Goal: Task Accomplishment & Management: Manage account settings

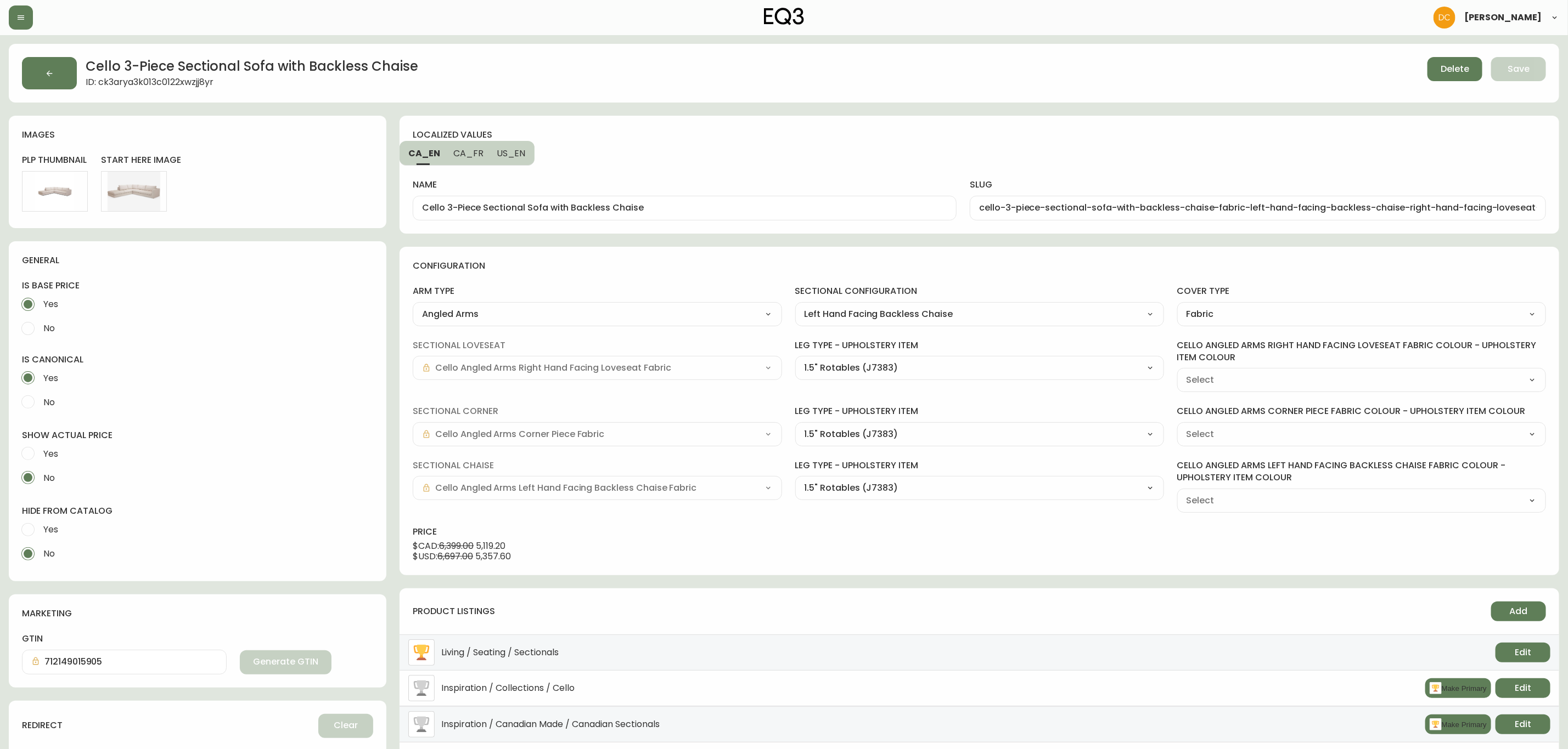
type input "Grade 10 - [PERSON_NAME] Camel (K0765)"
select select "K0765"
type input "Grade 10 - [PERSON_NAME] Camel (K0765)"
select select "K0765"
type input "Grade 10 - [PERSON_NAME] Camel (K0765)"
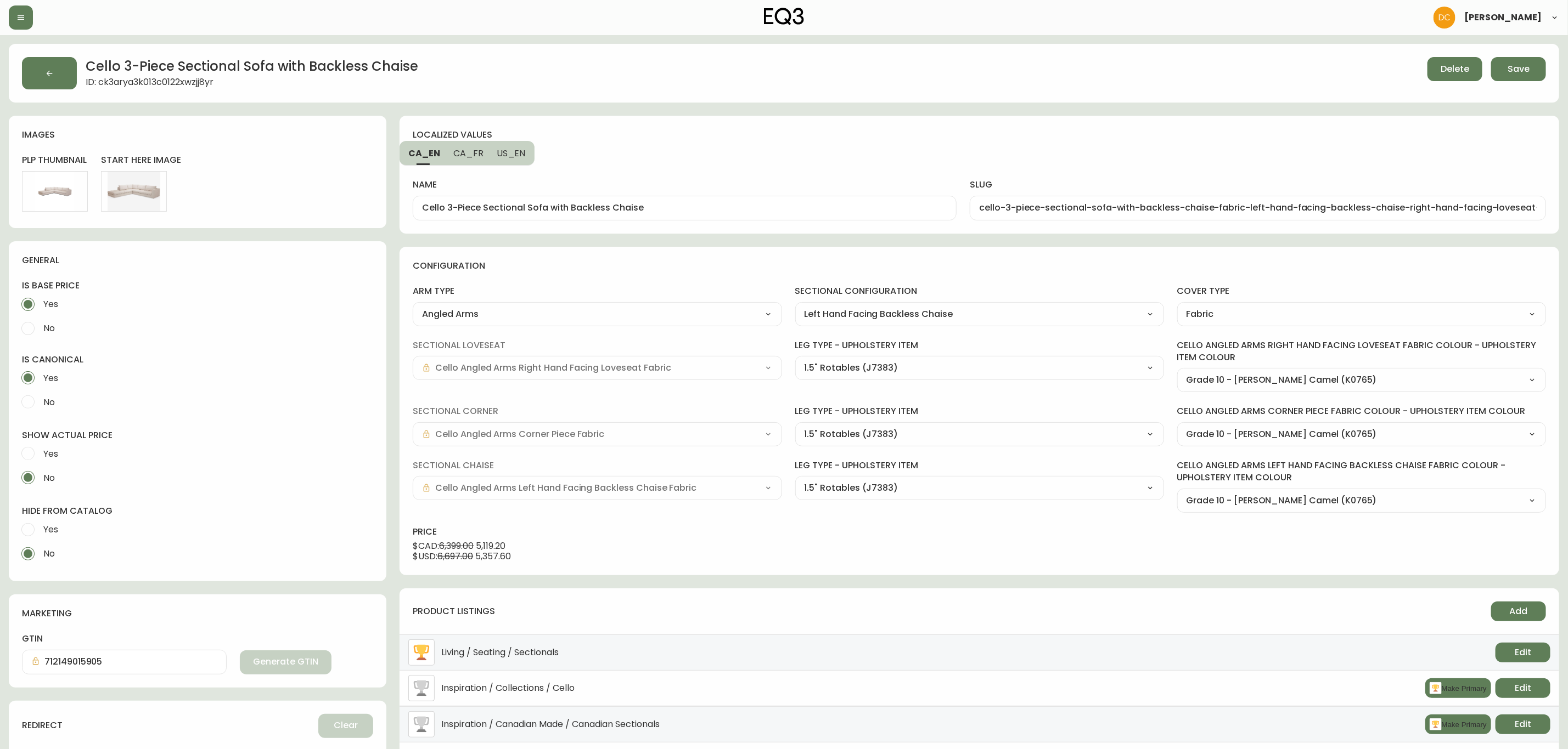
select select "K0765"
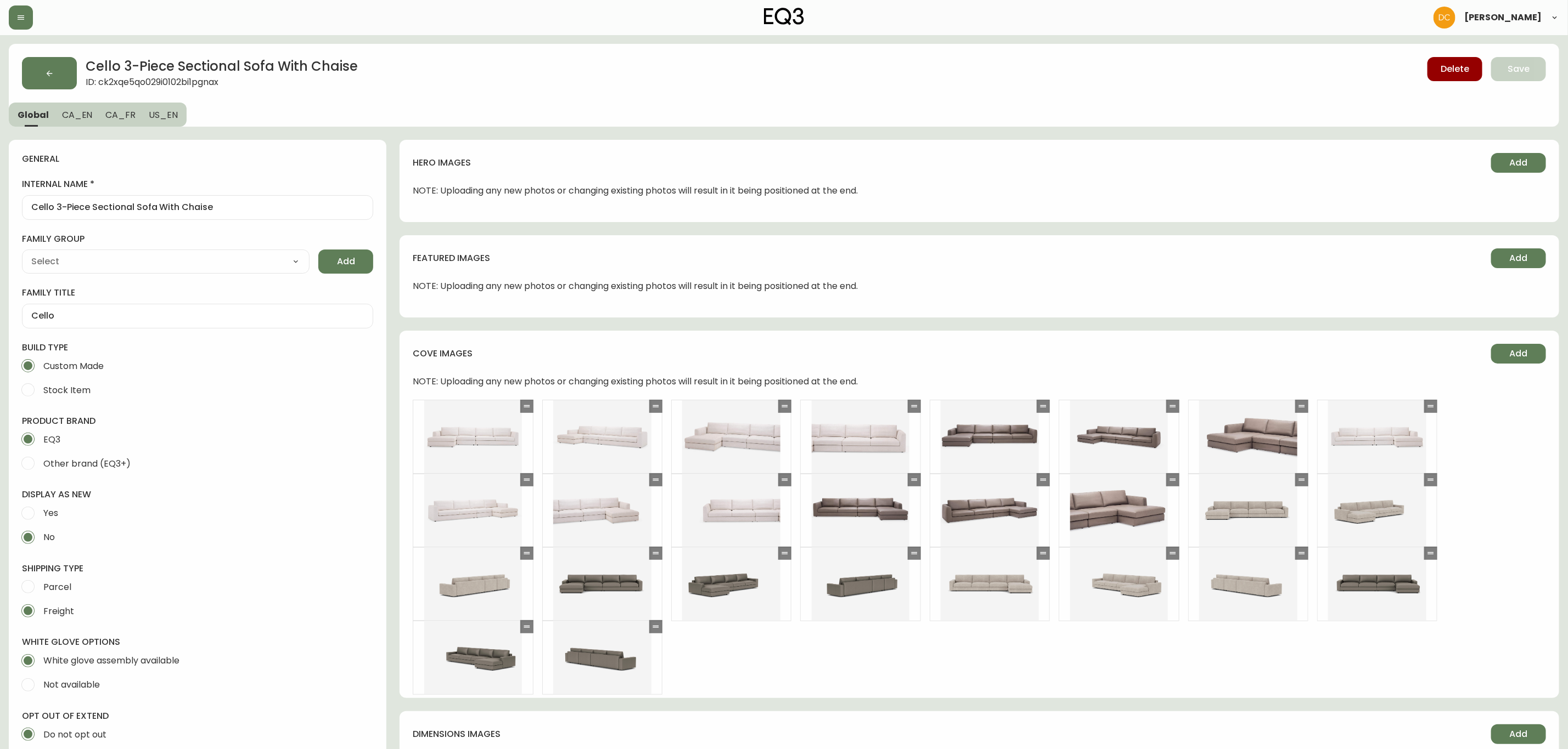
type input "EQ3"
type input "Furniture > Sofas"
type input "Upholstery"
select select "cjyt4m5lw0000pt749bx6gh7n"
select select "cjpjx87md00014c74cvn90jbx"
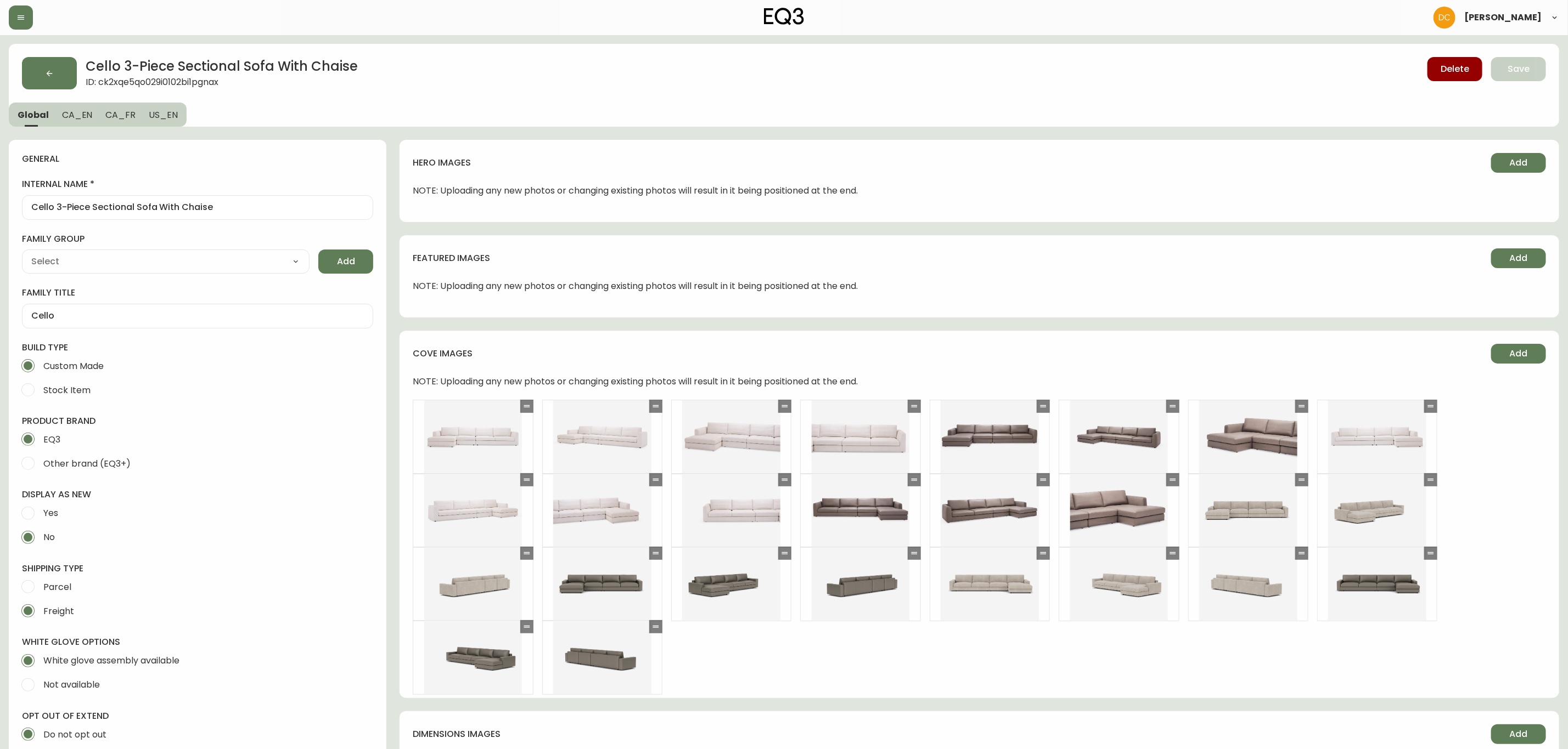
scroll to position [576, 0]
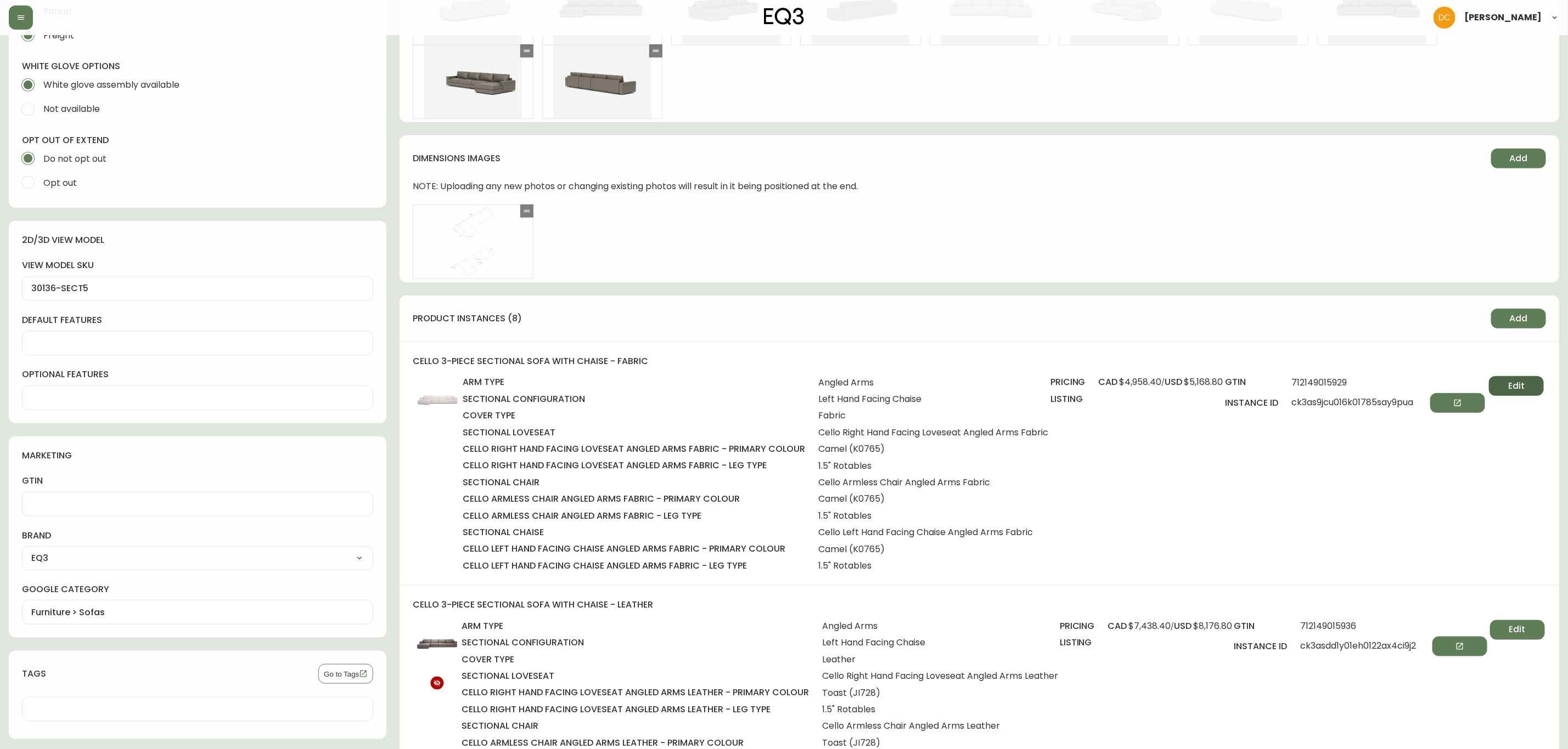
click at [1527, 394] on button "Edit" at bounding box center [1516, 386] width 55 height 20
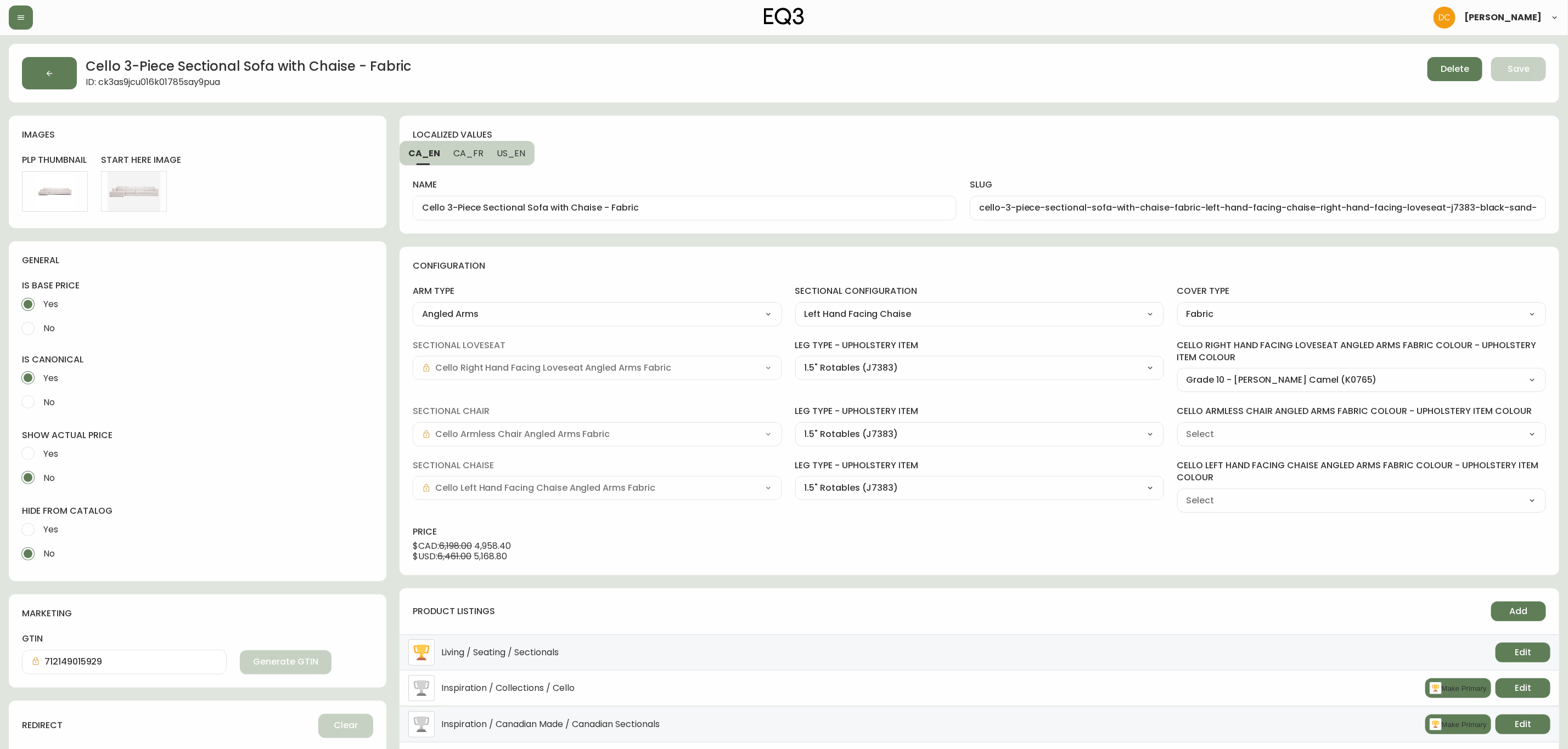
type input "Grade 10 - [PERSON_NAME] Camel (K0765)"
select select "K0765"
type input "Grade 10 - [PERSON_NAME] Camel (K0765)"
select select "K0765"
drag, startPoint x: 599, startPoint y: 205, endPoint x: 729, endPoint y: 212, distance: 130.2
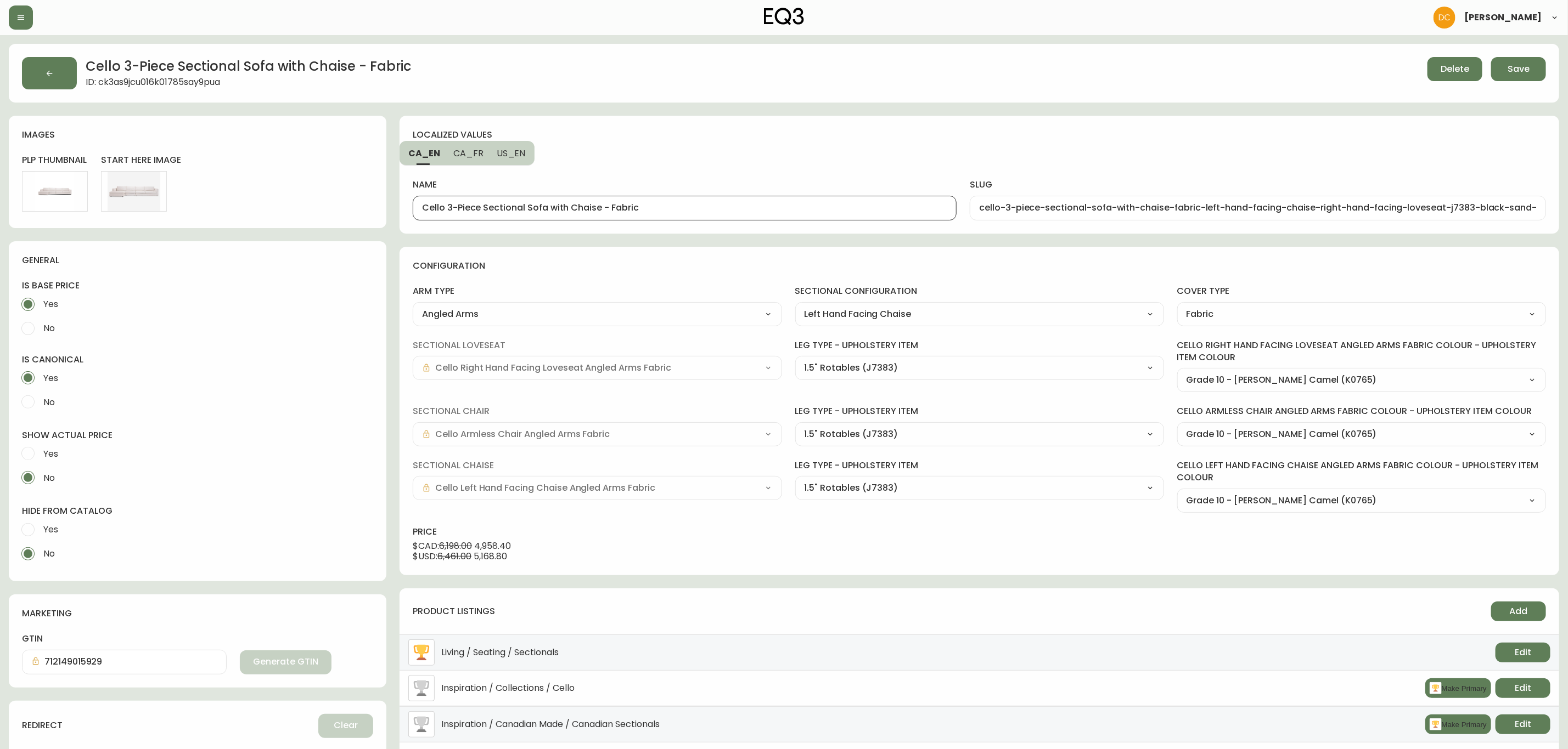
click at [729, 212] on input "Cello 3-Piece Sectional Sofa with Chaise - Fabric" at bounding box center [685, 208] width 525 height 11
click at [514, 159] on span "US_EN" at bounding box center [511, 152] width 29 height 11
drag, startPoint x: 599, startPoint y: 208, endPoint x: 710, endPoint y: 206, distance: 111.0
click at [710, 206] on input "Cello 3-Piece Sectional Sofa with Chaise - Fabric" at bounding box center [685, 208] width 525 height 11
click at [477, 155] on span "CA_FR" at bounding box center [467, 152] width 30 height 11
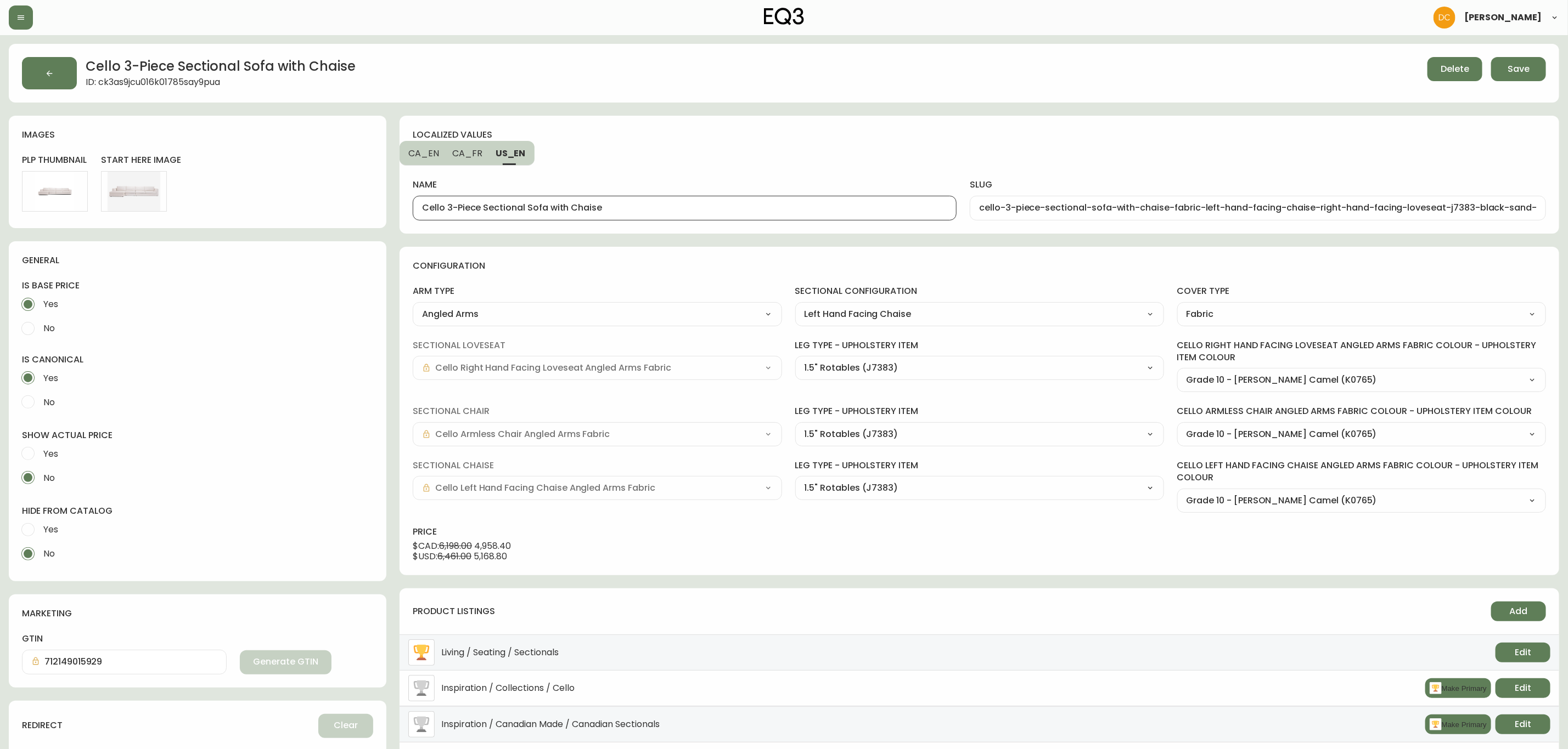
type input "Canapé modulaire à trois pièces avec méridienne Cello - tissu"
type input "canape-modulaire-a-trois-pieces-avec-meridienne-cello-tissu-left-hand-facing-ch…"
drag, startPoint x: 667, startPoint y: 209, endPoint x: 777, endPoint y: 196, distance: 110.8
click at [773, 199] on div "Canapé modulaire à trois pièces avec méridienne Cello - tissu" at bounding box center [685, 208] width 544 height 25
type input "Canapé modulaire à trois pièces avec méridienne Cello"
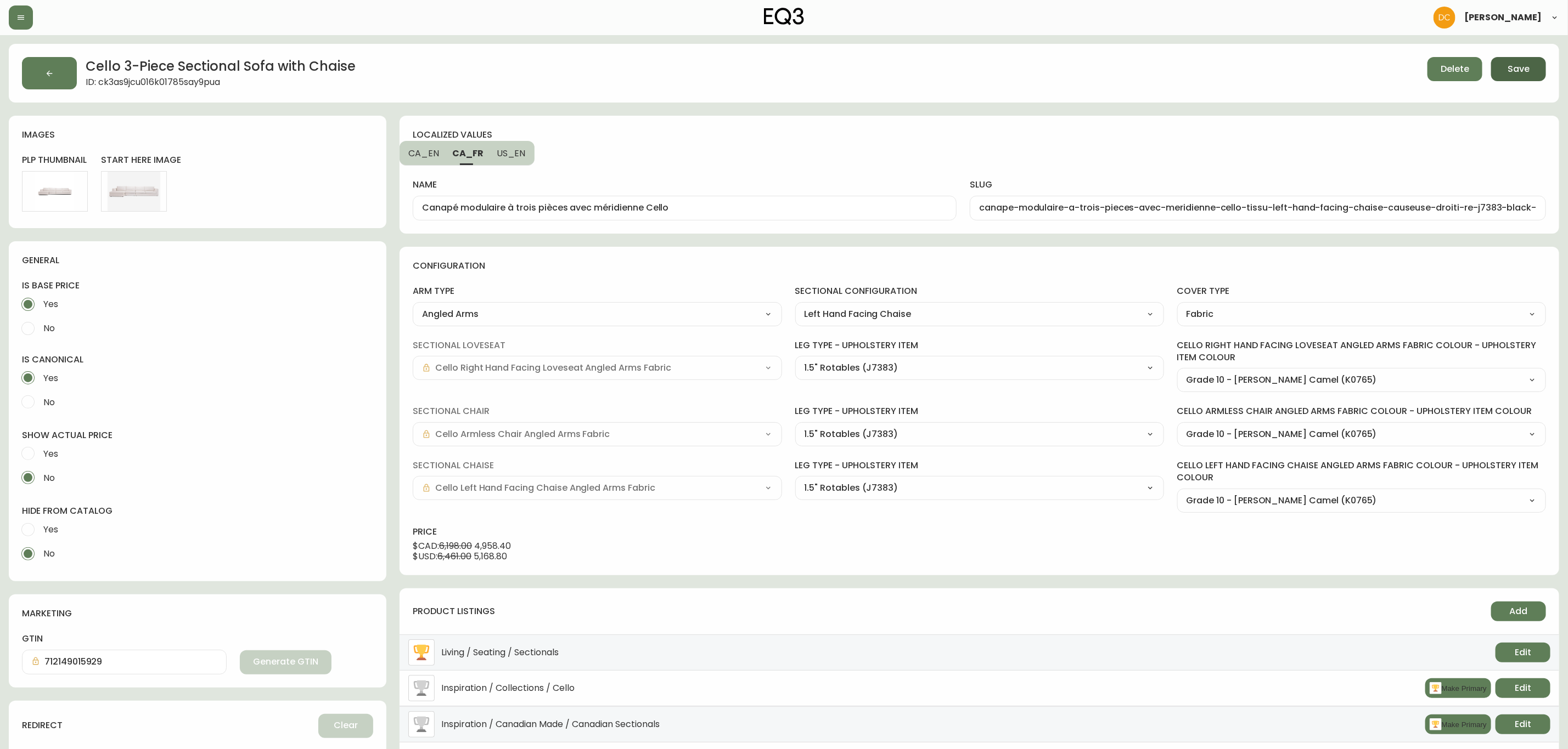
click at [1523, 57] on button "Save" at bounding box center [1519, 69] width 55 height 25
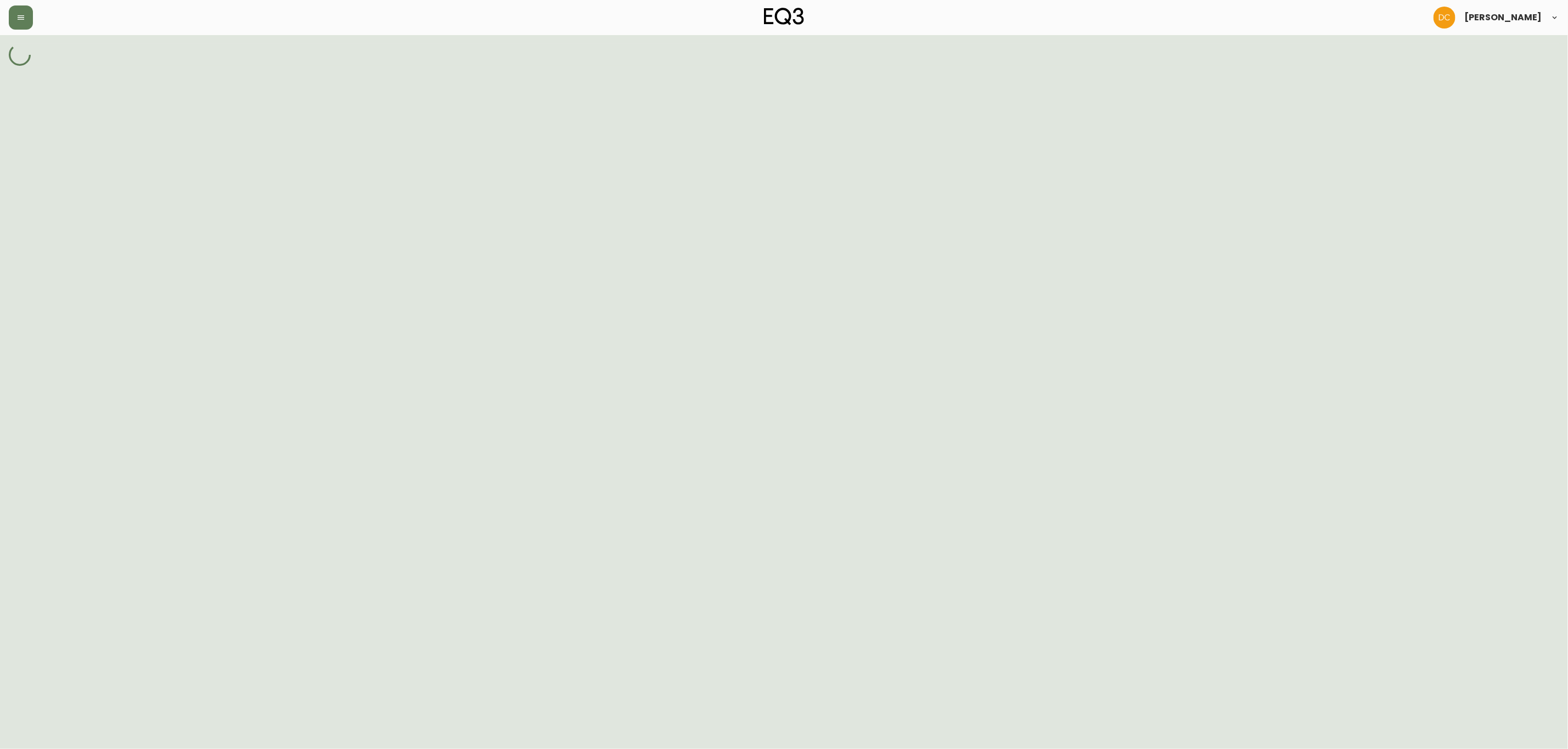
select select "J7384"
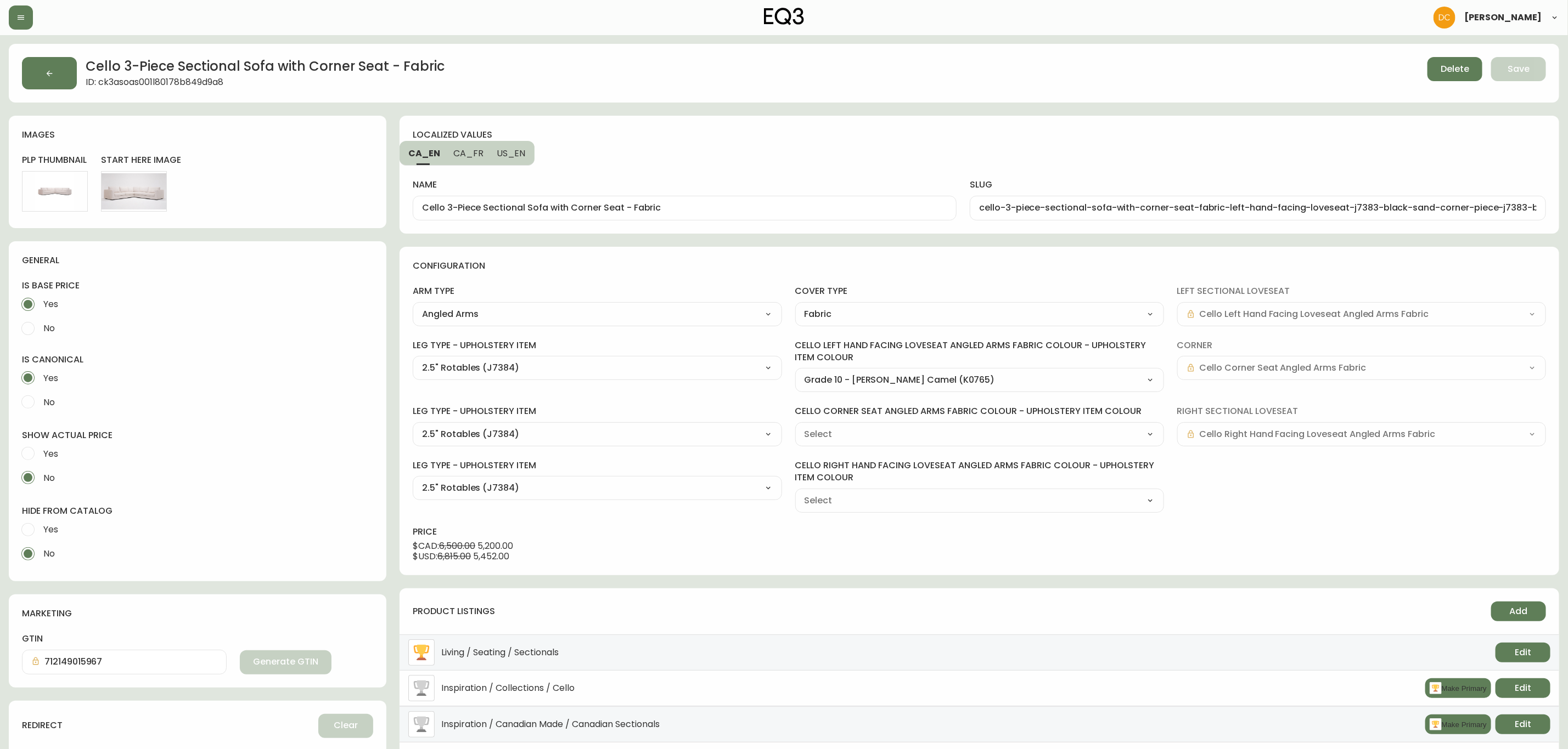
type input "Grade 10 - [PERSON_NAME] Camel (K0765)"
select select "K0765"
drag, startPoint x: 622, startPoint y: 206, endPoint x: 706, endPoint y: 205, distance: 84.0
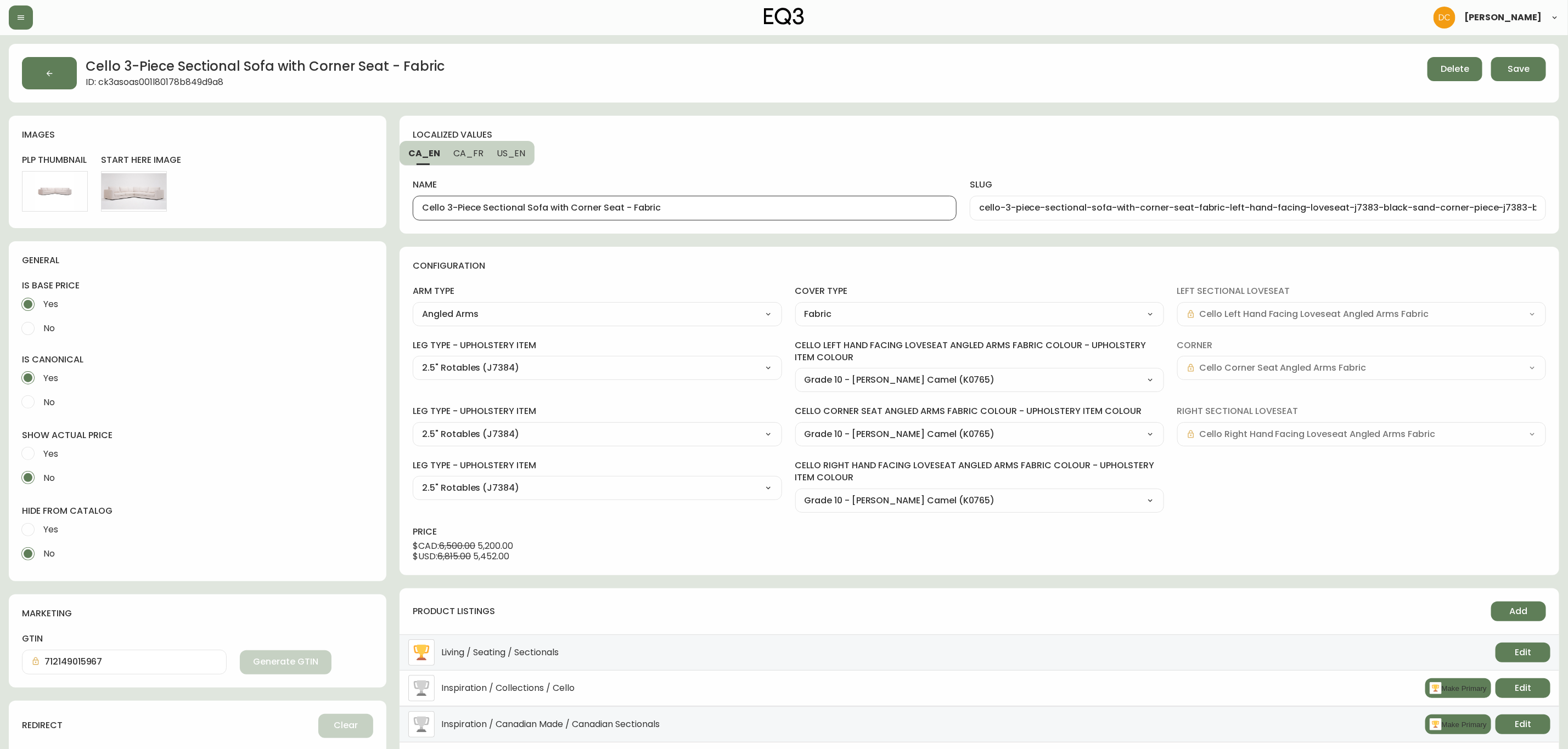
click at [706, 205] on input "Cello 3-Piece Sectional Sofa with Corner Seat - Fabric" at bounding box center [685, 208] width 525 height 11
click at [511, 159] on span "US_EN" at bounding box center [511, 152] width 29 height 11
drag, startPoint x: 619, startPoint y: 208, endPoint x: 685, endPoint y: 201, distance: 66.4
click at [702, 202] on div "Cello 3-Piece Sectional Sofa with Corner Seat - Fabric" at bounding box center [685, 208] width 544 height 25
click at [472, 153] on span "CA_FR" at bounding box center [467, 152] width 30 height 11
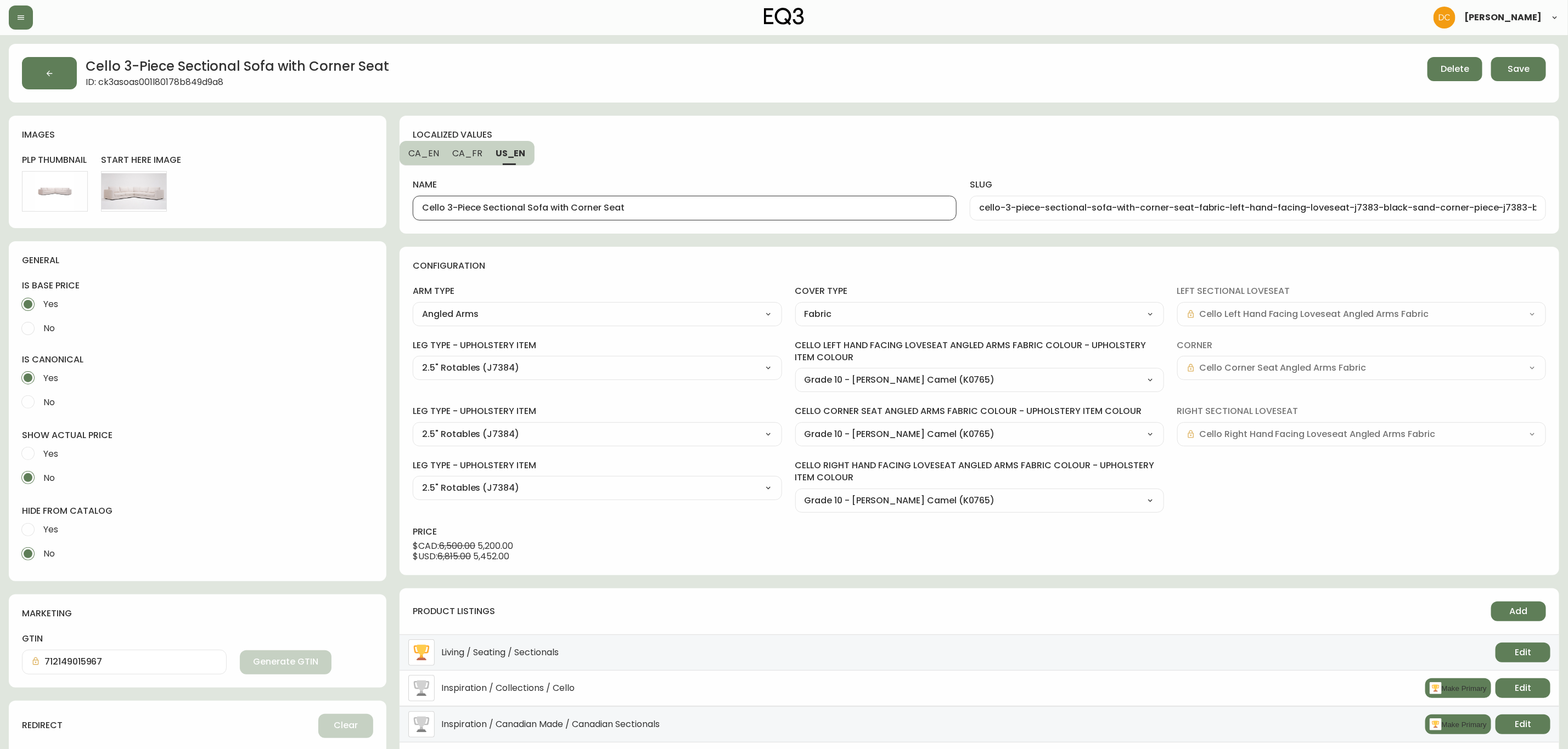
type input "Canapé modulaire trois-pièces avec module d’angle"
type input "canape-modulaire-trois-pieces-avec-module-d-angle-cello-tissu-left-hand-facing-…"
click at [427, 150] on span "CA_EN" at bounding box center [423, 152] width 31 height 11
type input "Cello 3-Piece Sectional Sofa with Corner Seat"
type input "cello-3-piece-sectional-sofa-with-corner-seat-fabric-left-hand-facing-loveseat-…"
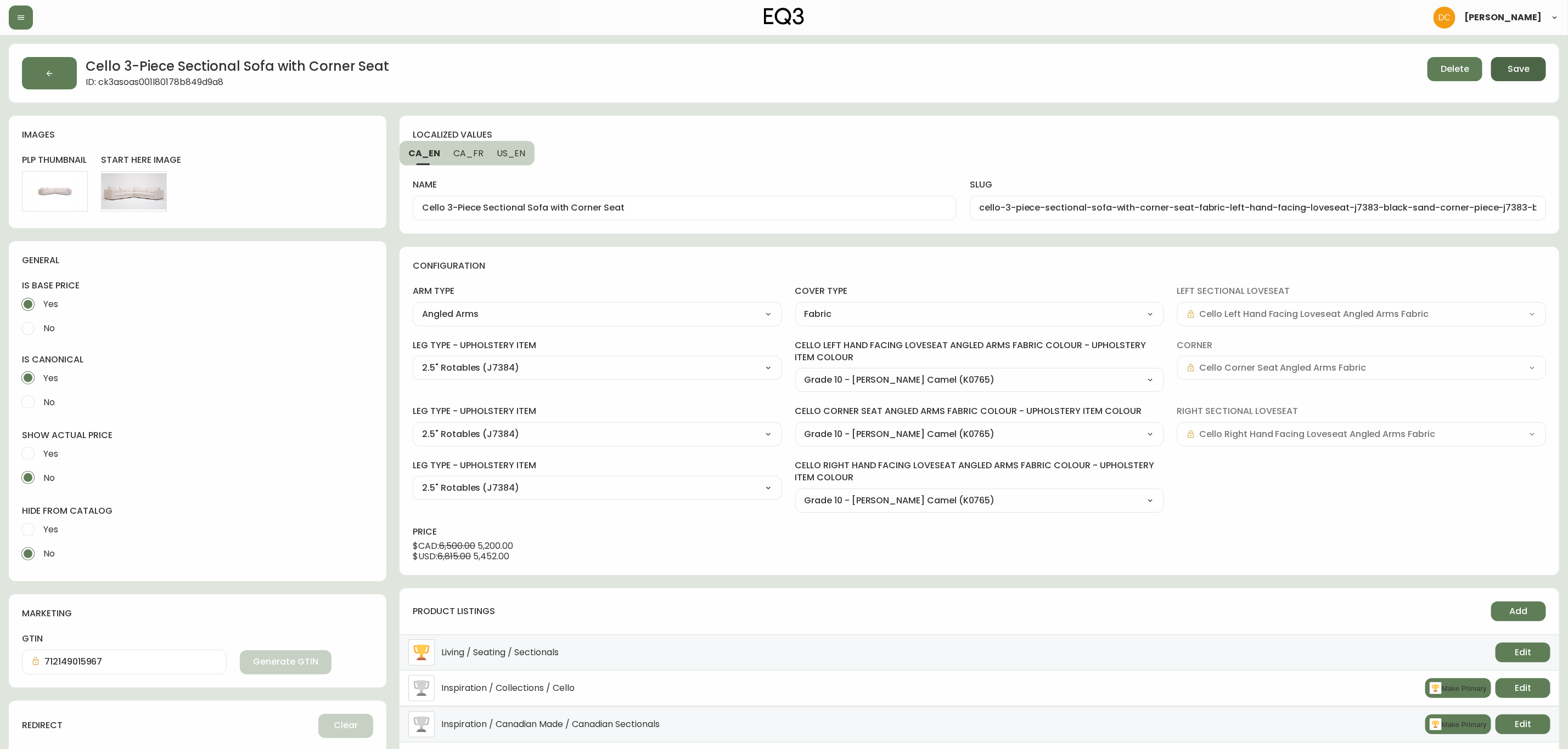
click at [1519, 65] on span "Save" at bounding box center [1518, 69] width 22 height 12
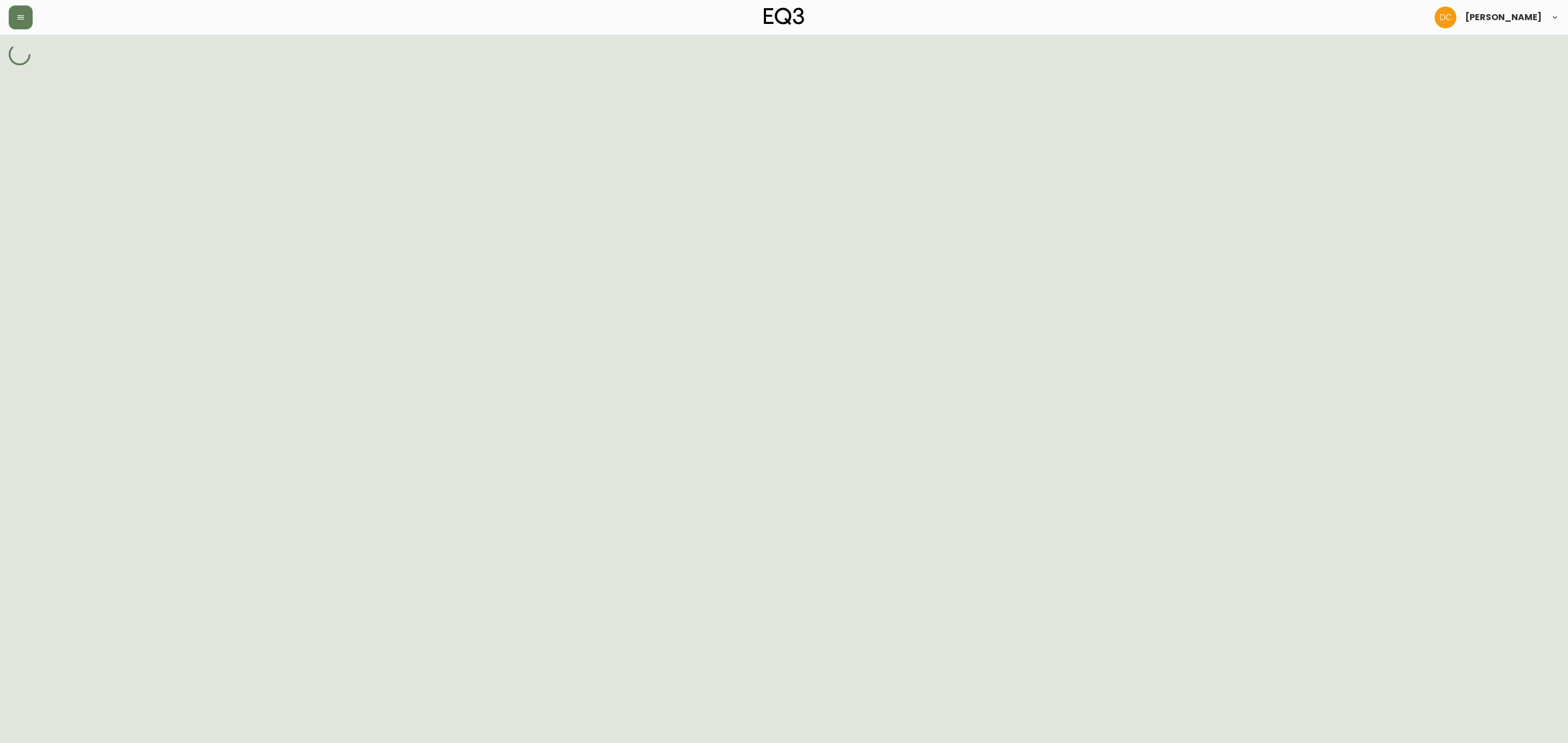
select select "cksqjshdt006x3b5zc2v1r70w"
select select "J7384"
select select "JI728"
select select "J7384"
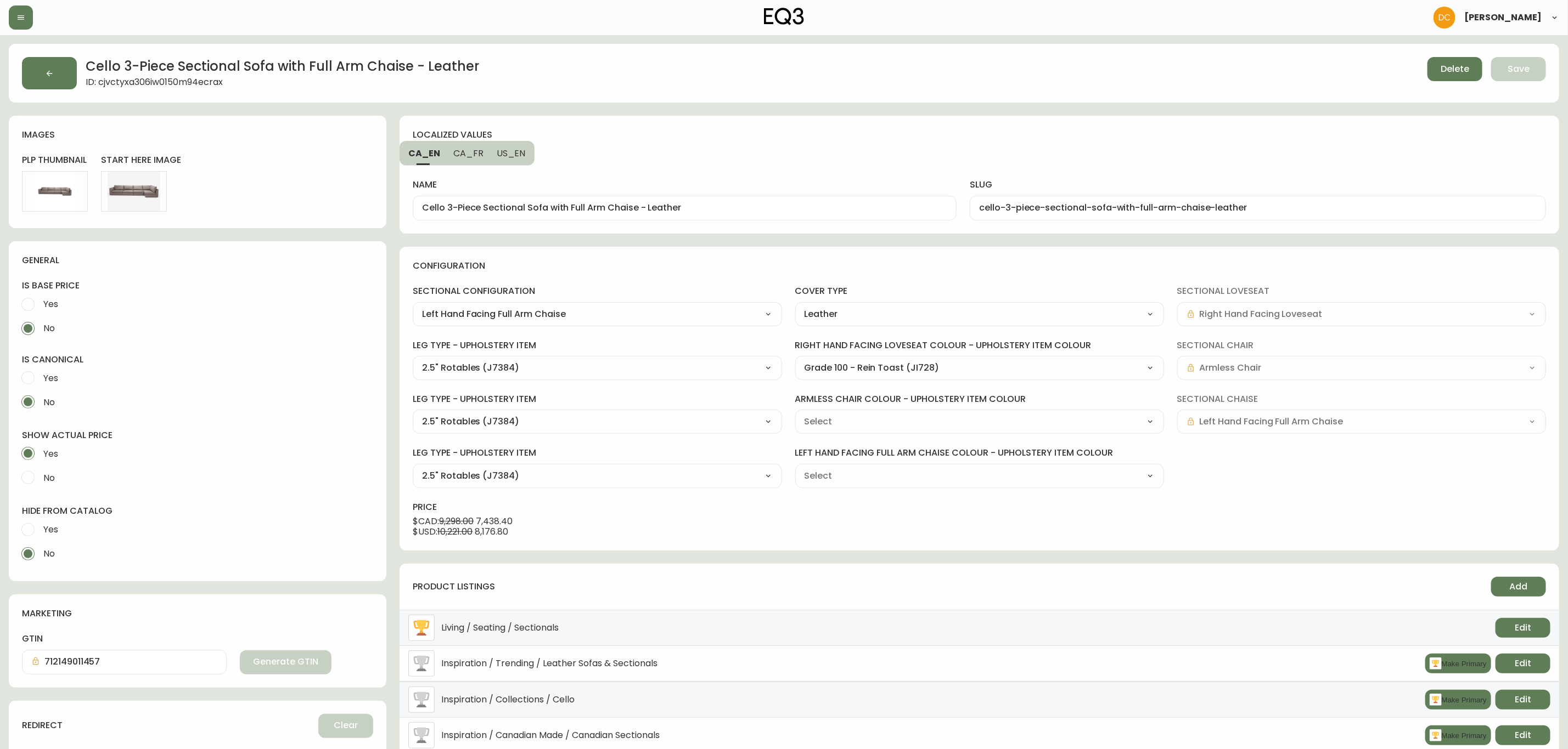
type input "Grade 100 - Rein Toast (JI728)"
select select "JI728"
drag, startPoint x: 635, startPoint y: 206, endPoint x: 787, endPoint y: 201, distance: 152.1
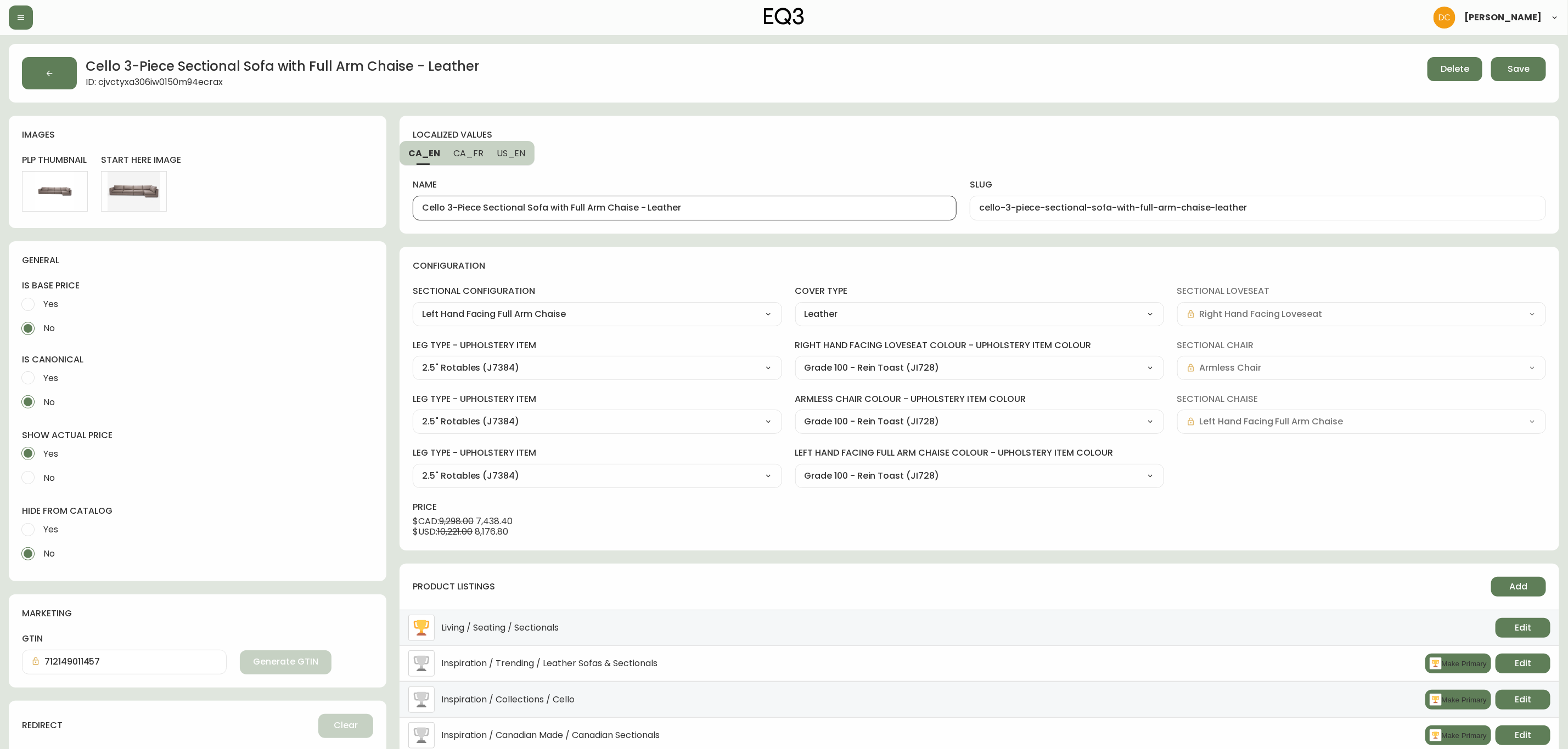
click at [787, 201] on div "Cello 3-Piece Sectional Sofa with Full Arm Chaise - Leather" at bounding box center [685, 208] width 544 height 25
click at [476, 158] on span "CA_FR" at bounding box center [468, 152] width 30 height 11
type input "Canapé modulaire à trois pièces avec grande méridienne Cello - cuir"
type input "canape-modulaire-a-trois-pi-ces-avec-grande-meridienne-cello-cuir"
drag, startPoint x: 699, startPoint y: 208, endPoint x: 826, endPoint y: 209, distance: 127.0
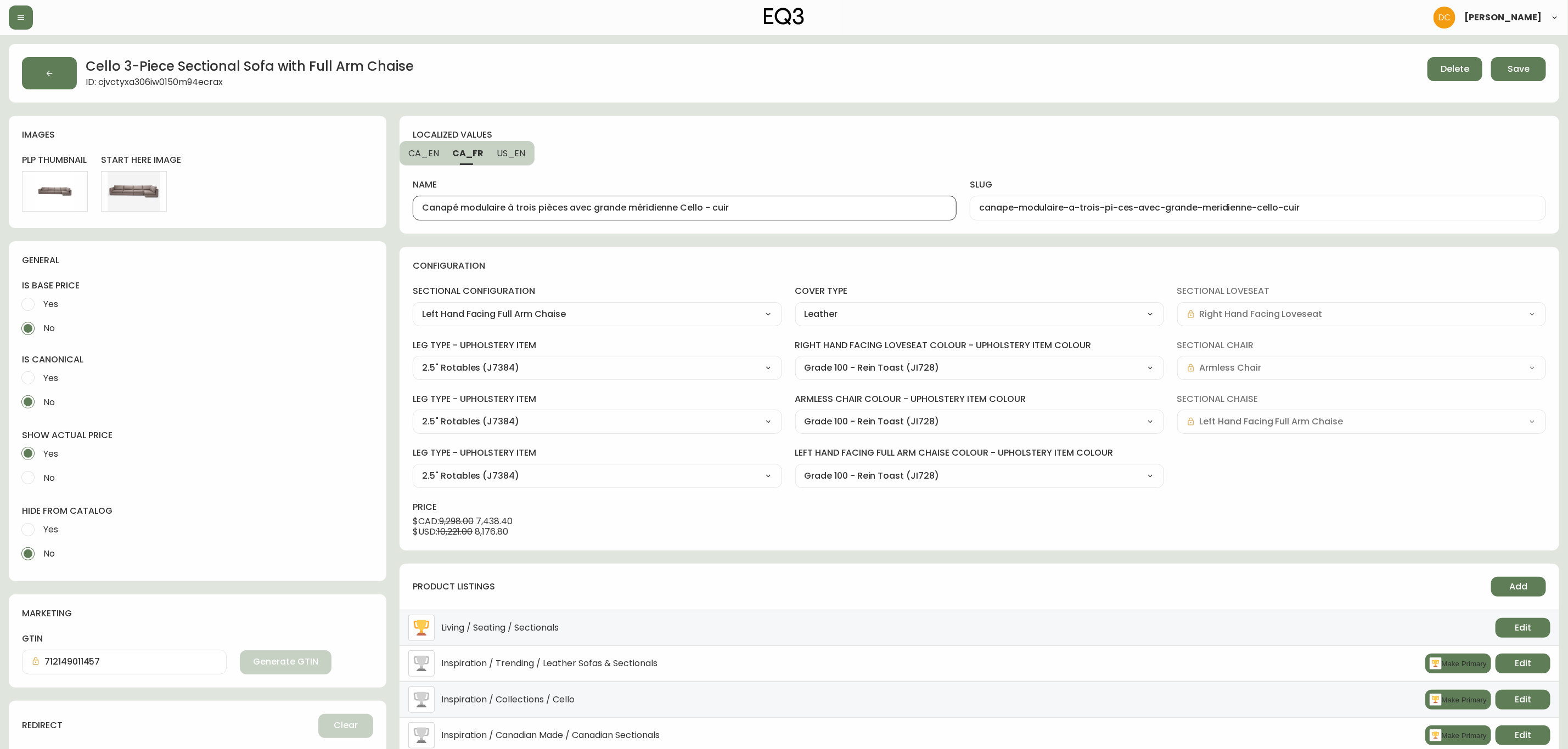
click at [826, 209] on input "Canapé modulaire à trois pièces avec grande méridienne Cello - cuir" at bounding box center [685, 208] width 525 height 11
click at [522, 153] on span "US_EN" at bounding box center [511, 152] width 29 height 11
type input "Cello 3-Piece Sectional Sofa with Full Arm Chaise - Leather"
type input "cello-3-piece-sectional-sofa-with-full-arm-chaise-leather"
drag, startPoint x: 638, startPoint y: 205, endPoint x: 771, endPoint y: 191, distance: 133.7
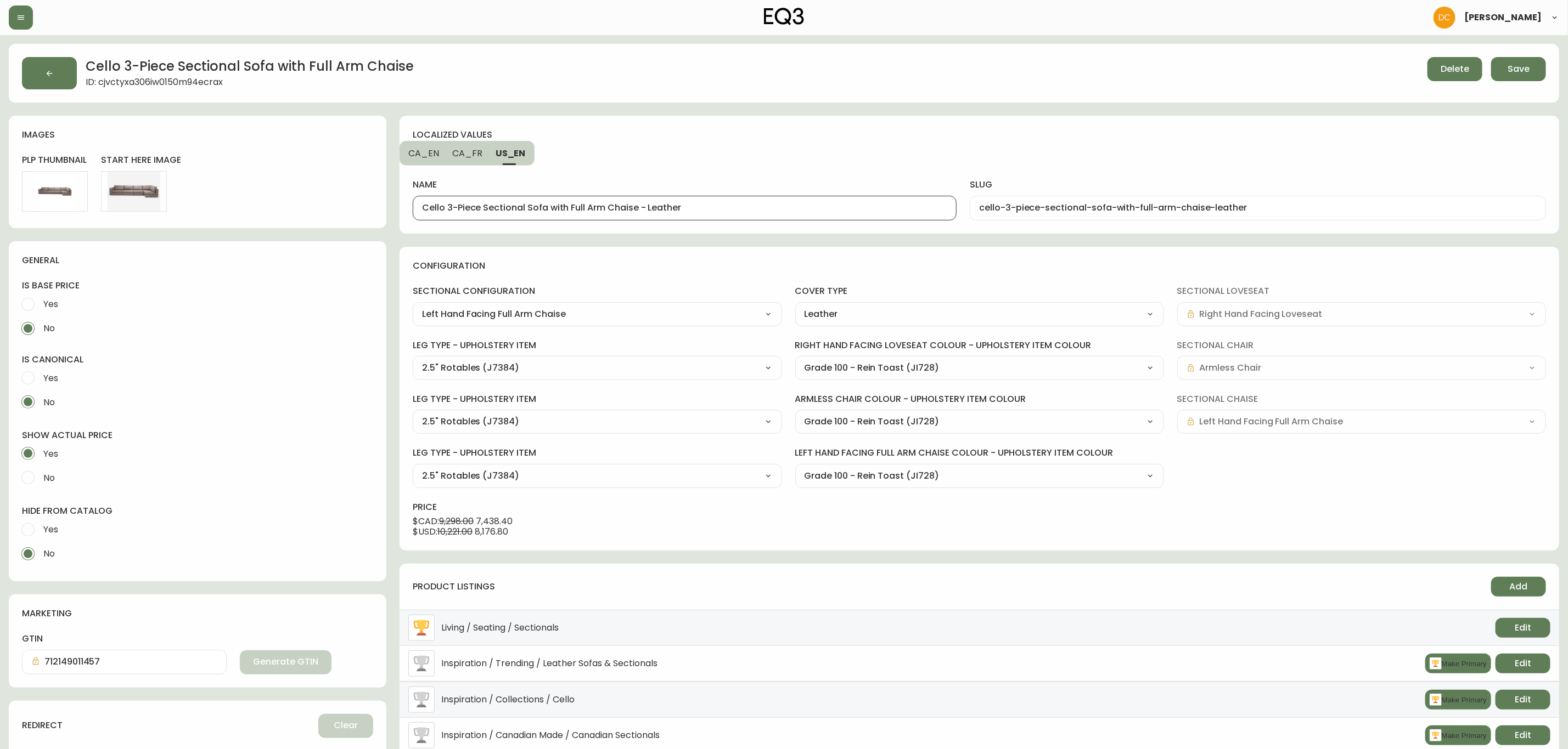
click at [770, 191] on div "name Cello 3-Piece Sectional Sofa with Full Arm Chaise - Leather" at bounding box center [685, 193] width 544 height 54
type input "Cello 3-Piece Sectional Sofa with Full Arm Chaise"
click at [774, 152] on div "localized values CA_EN CA_FR US_EN name Cello 3-Piece Sectional Sofa with Full …" at bounding box center [979, 174] width 1160 height 118
click at [1521, 77] on button "Save" at bounding box center [1519, 69] width 55 height 25
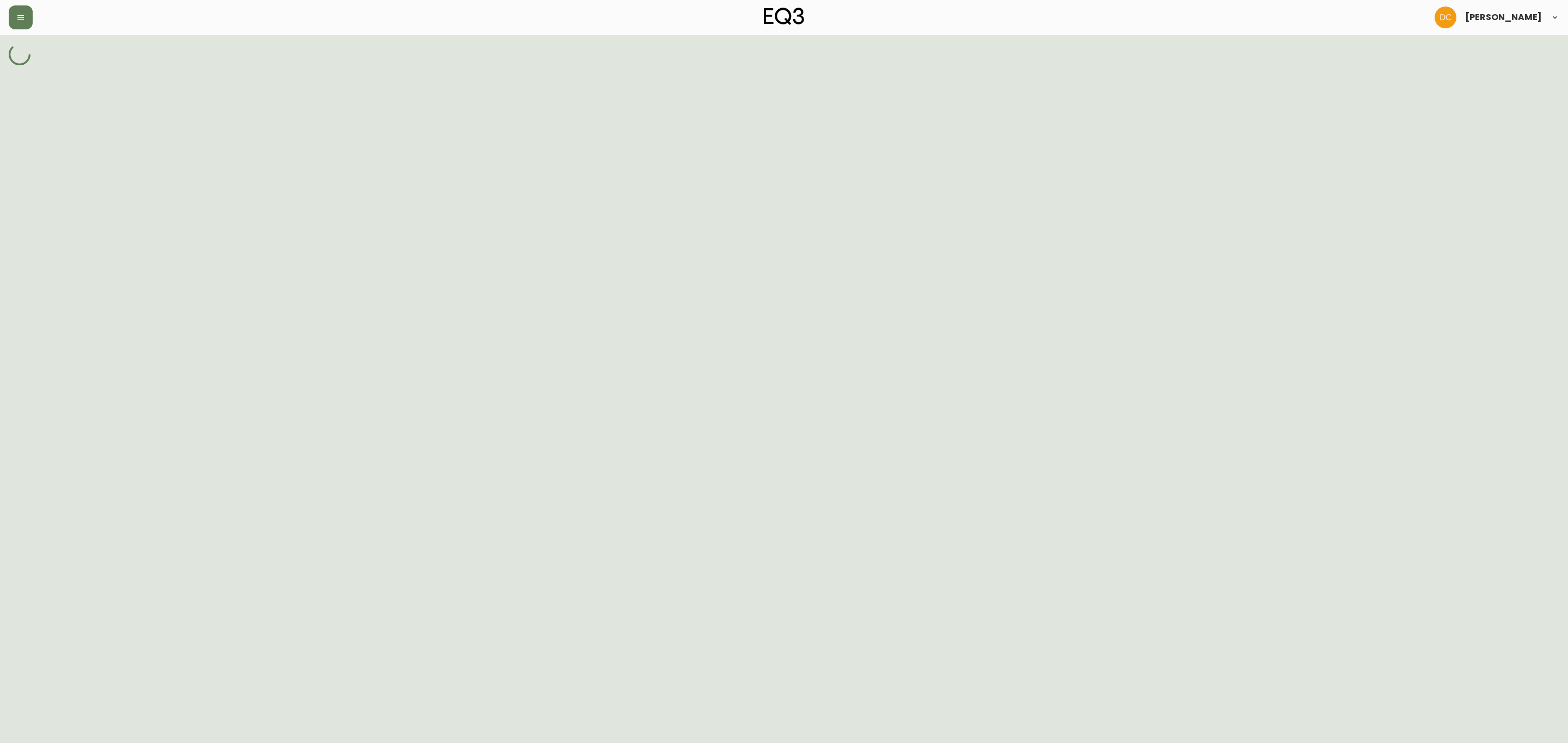
select select "cl95z5igu09gg356c9n1a7qbn"
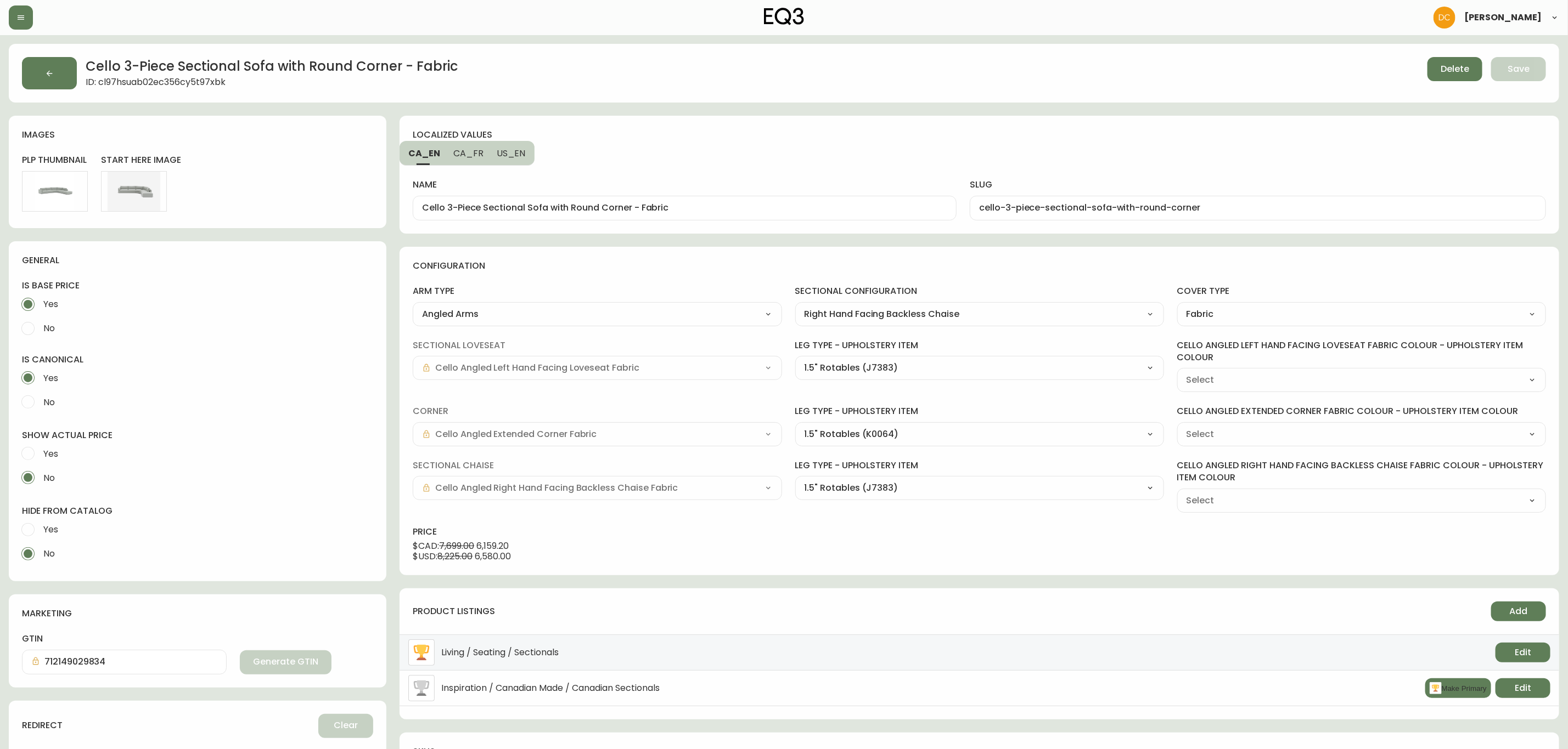
type input "Grade 10 - [PERSON_NAME] Camel (K0765)"
select select "K0765"
type input "Grade 10 - [PERSON_NAME] Camel (K0765)"
select select "K0765"
type input "Grade 10 - [PERSON_NAME] Camel (K0765)"
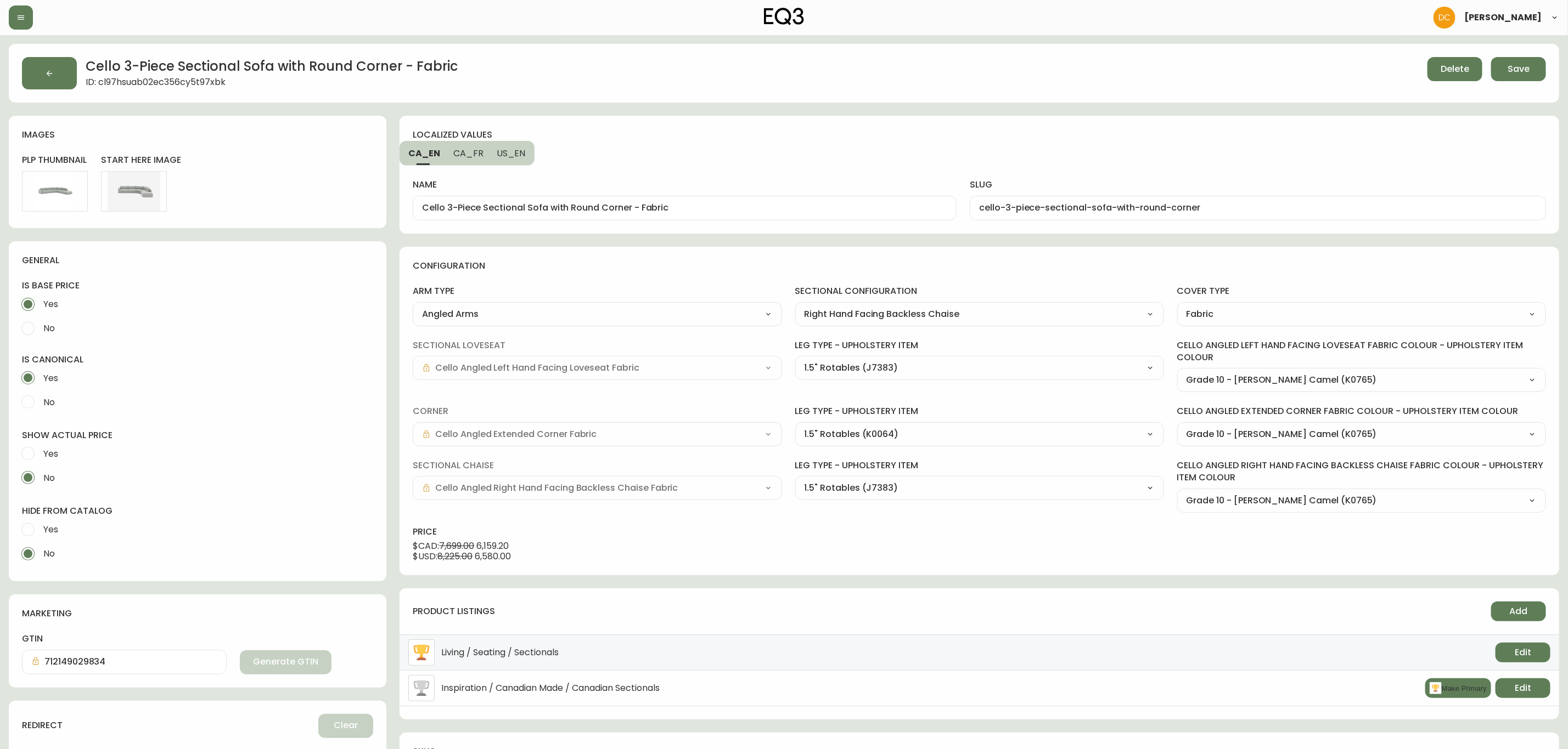
select select "K0765"
drag, startPoint x: 631, startPoint y: 206, endPoint x: 764, endPoint y: 224, distance: 134.2
click at [764, 224] on div "localized values CA_EN CA_FR US_EN name Cello 3-Piece Sectional Sofa with Round…" at bounding box center [979, 174] width 1160 height 118
click at [519, 150] on span "US_EN" at bounding box center [511, 152] width 29 height 11
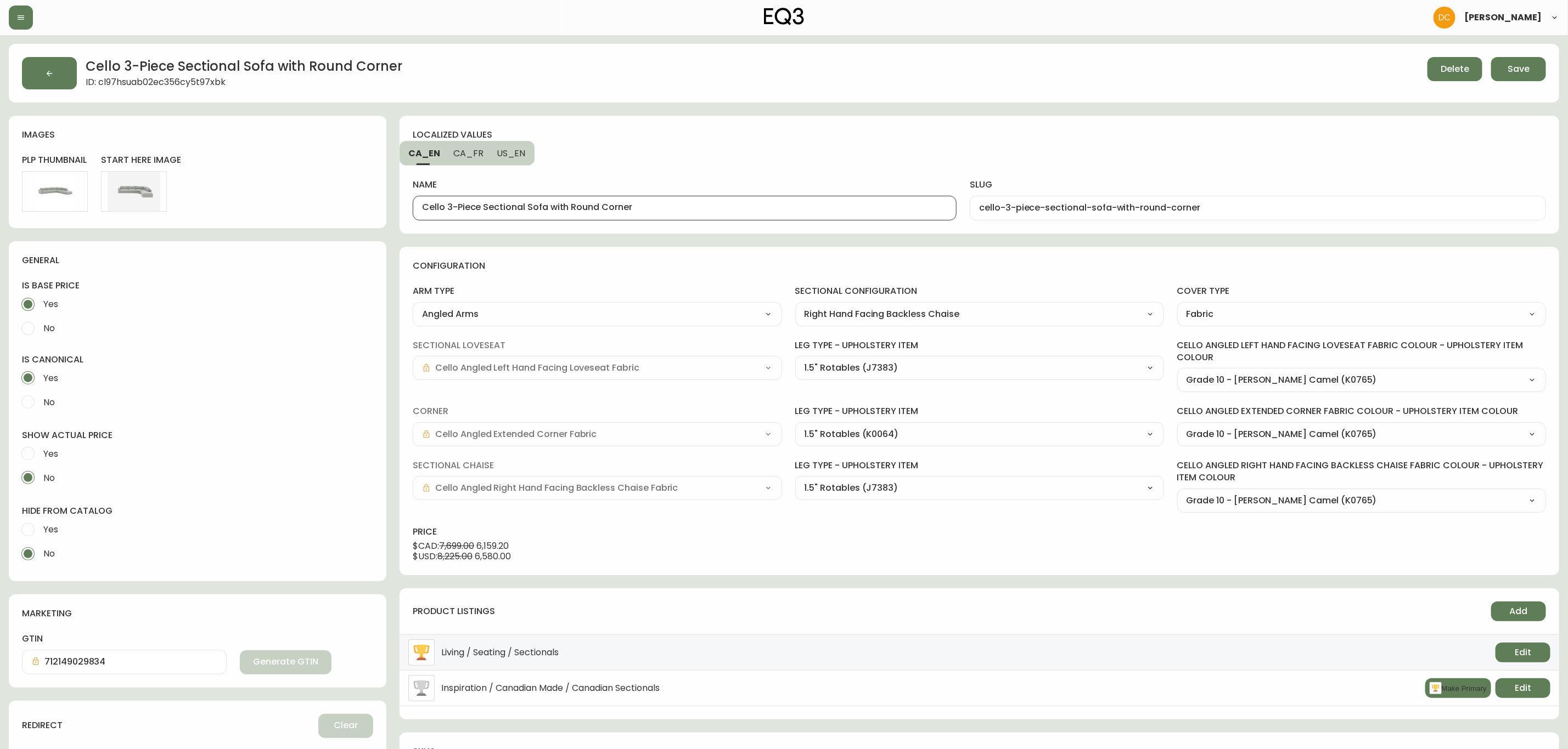
scroll to position [0, 0]
drag, startPoint x: 631, startPoint y: 208, endPoint x: 735, endPoint y: 208, distance: 104.0
click at [735, 208] on input "Cello 3-Piece Sectional Sofa with Round Corner - Fabric" at bounding box center [685, 208] width 525 height 11
click at [478, 159] on span "CA_FR" at bounding box center [467, 152] width 30 height 11
type input "Canapé modulaire trois-pièces avec module d’angle rond Cello - tissu"
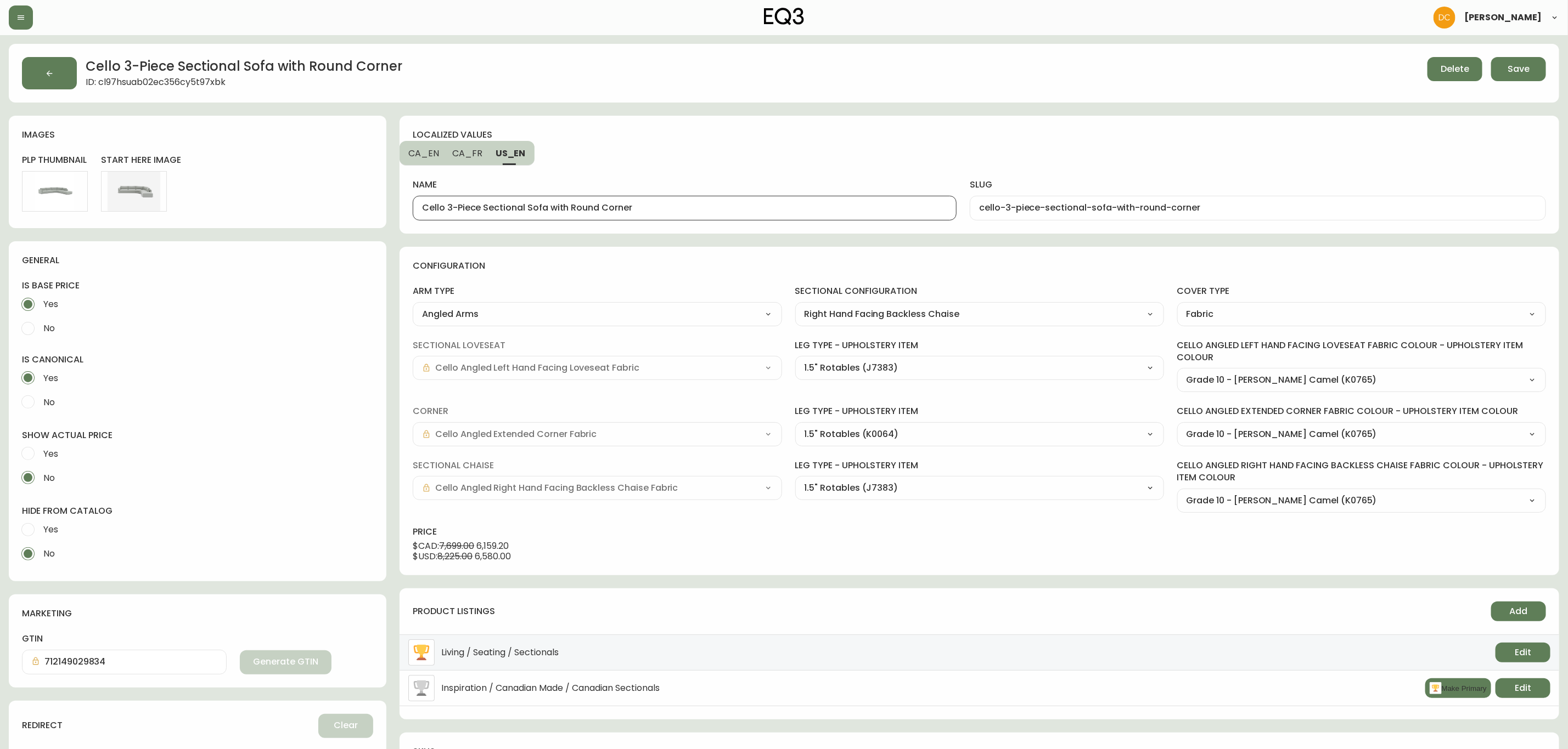
type input "canape-modulaire-trois-pieces-avec-module-d-angle-rond-cello"
drag, startPoint x: 703, startPoint y: 204, endPoint x: 803, endPoint y: 216, distance: 100.7
click at [803, 216] on div "Canapé modulaire trois-pièces avec module d’angle rond Cello - tissu" at bounding box center [685, 208] width 544 height 25
click at [440, 166] on div "name Canapé modulaire trois-pièces avec module d’angle rond Cello" at bounding box center [685, 193] width 544 height 54
click at [428, 159] on button "CA_EN" at bounding box center [422, 153] width 46 height 25
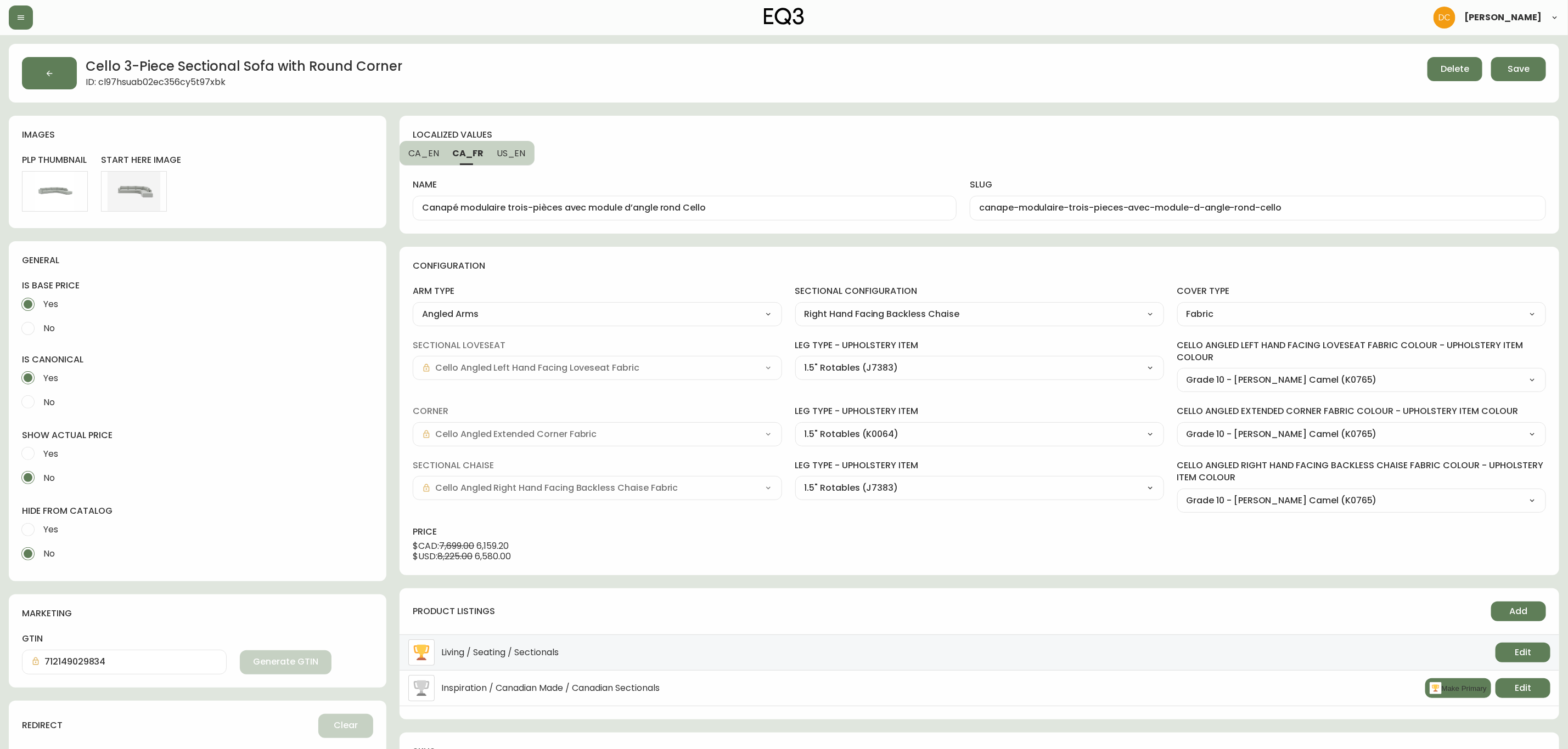
type input "Cello 3-Piece Sectional Sofa with Round Corner"
type input "cello-3-piece-sectional-sofa-with-round-corner"
click at [1514, 76] on button "Save" at bounding box center [1519, 69] width 55 height 25
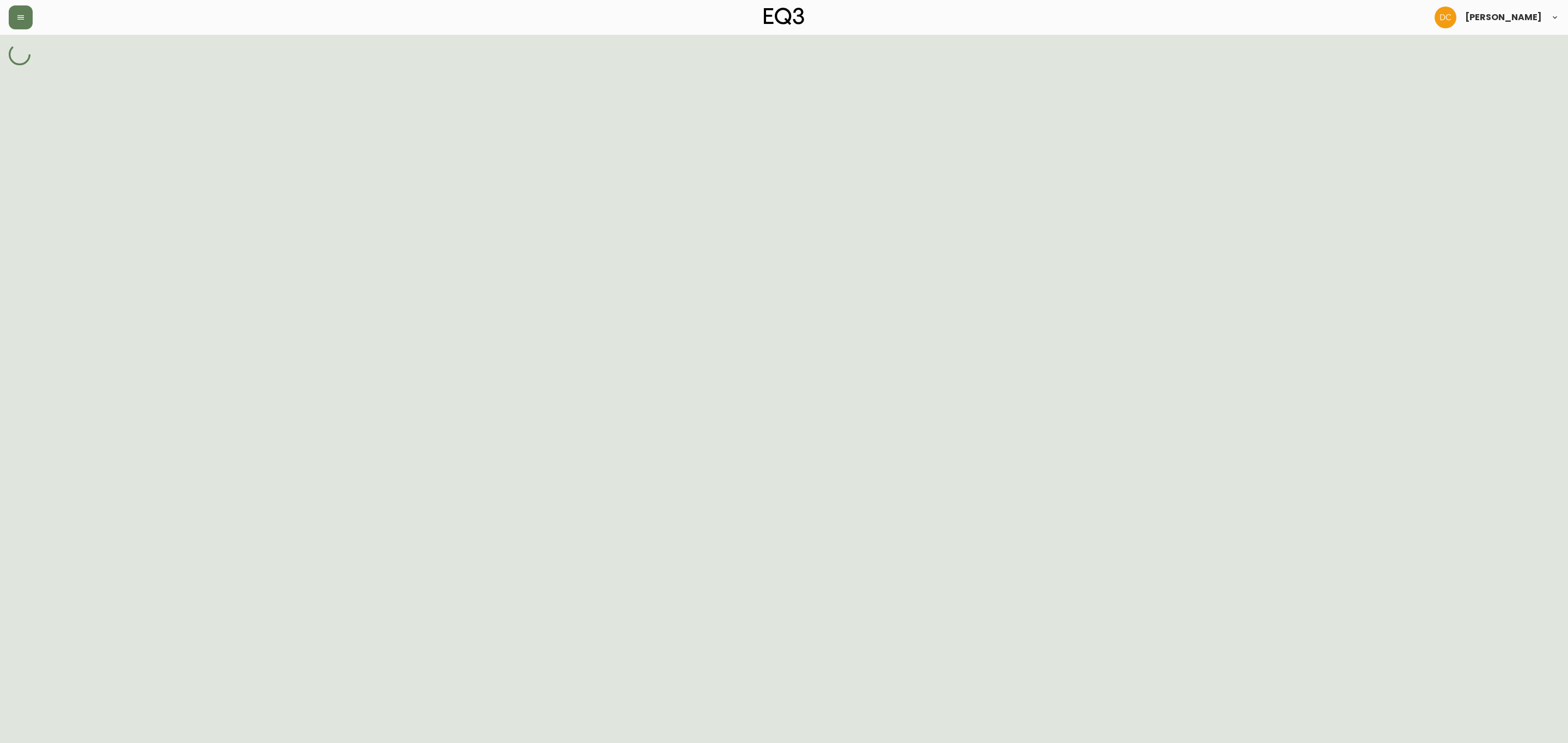
select select "ckjt1jsmb00143b5wbf6meqdz"
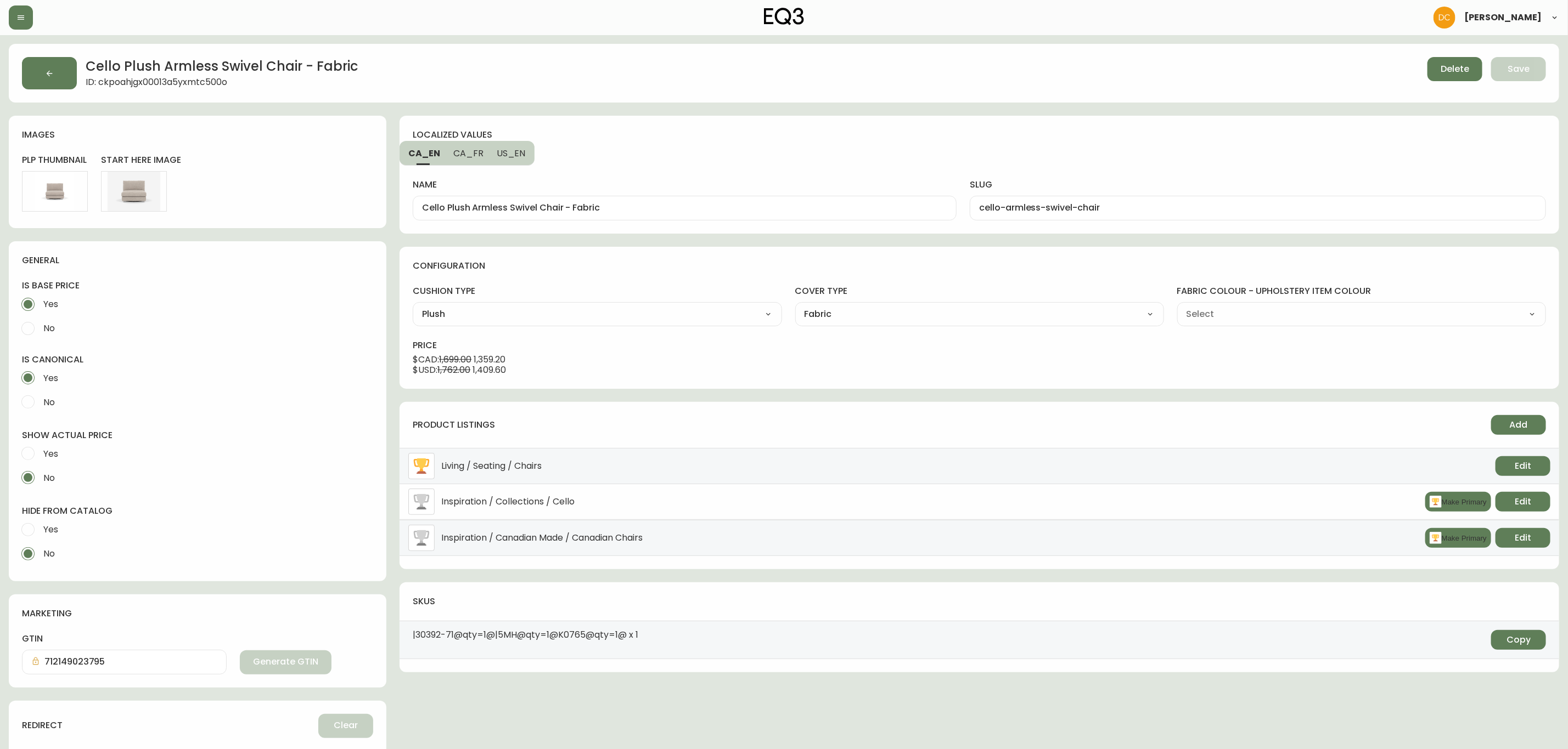
type input "Grade 10 - [PERSON_NAME] Camel (K0765)"
select select "K0765"
drag, startPoint x: 569, startPoint y: 205, endPoint x: 684, endPoint y: 198, distance: 115.2
click at [689, 202] on div "Cello Plush Armless Swivel Chair - Fabric" at bounding box center [685, 208] width 544 height 25
click at [473, 151] on span "CA_FR" at bounding box center [468, 152] width 30 height 11
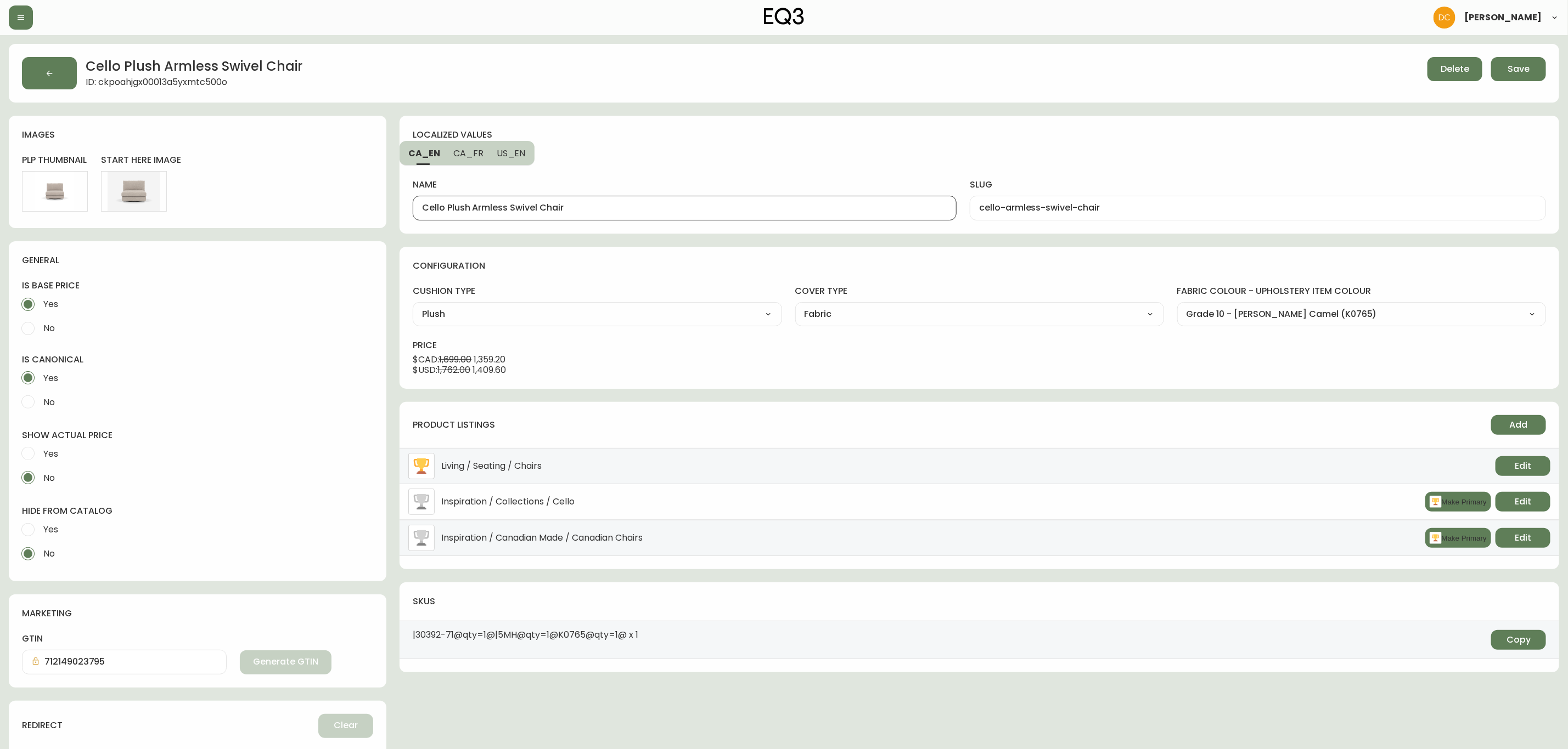
type input "Fauteuil Pivotant sans accoudoirs Cello Plush - tissu"
type input "fauteuil-pivotant-sans-accoudoirs-cello"
drag, startPoint x: 620, startPoint y: 209, endPoint x: 727, endPoint y: 215, distance: 107.2
click at [727, 215] on div "Fauteuil Pivotant sans accoudoirs Cello Plush - tissu" at bounding box center [685, 208] width 544 height 25
click at [513, 159] on button "US_EN" at bounding box center [512, 153] width 45 height 25
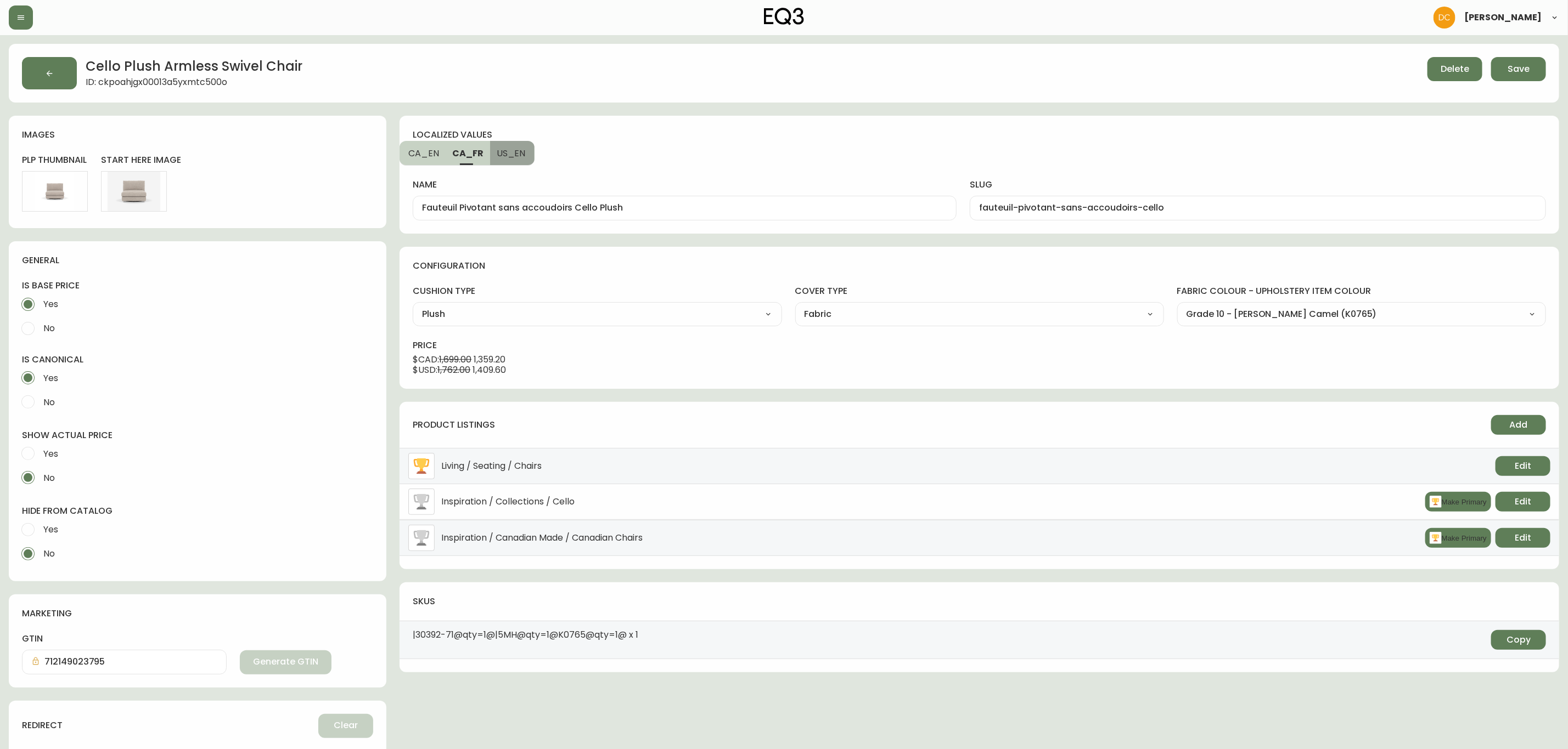
type input "Cello Plush Armless Swivel Chair - Fabric"
type input "cello-armless-swivel-chair"
drag, startPoint x: 565, startPoint y: 208, endPoint x: 699, endPoint y: 215, distance: 134.2
click at [699, 215] on div "Cello Plush Armless Swivel Chair - Fabric" at bounding box center [685, 208] width 544 height 25
type input "Cello Plush Armless Swivel Chair"
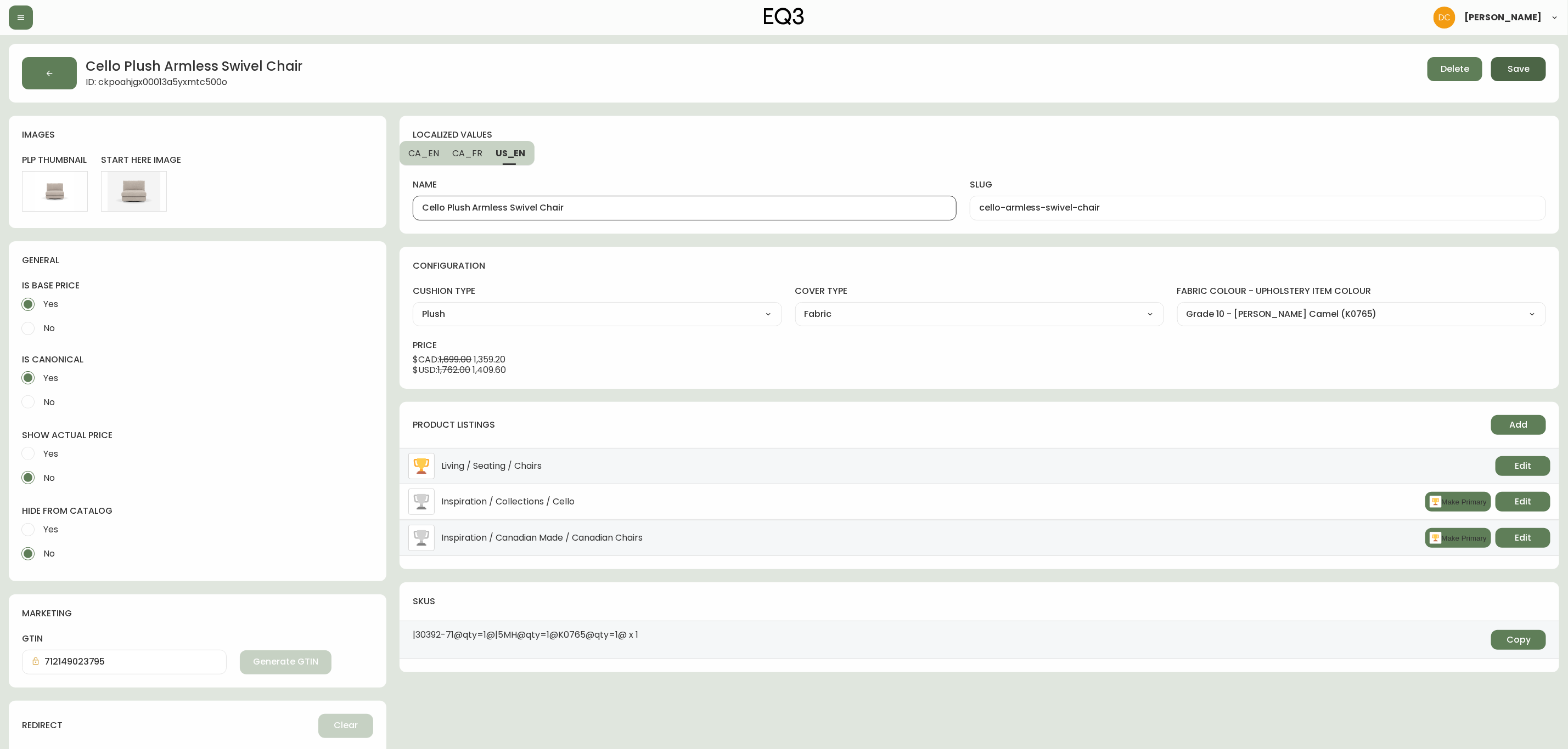
click at [1505, 74] on button "Save" at bounding box center [1519, 69] width 55 height 25
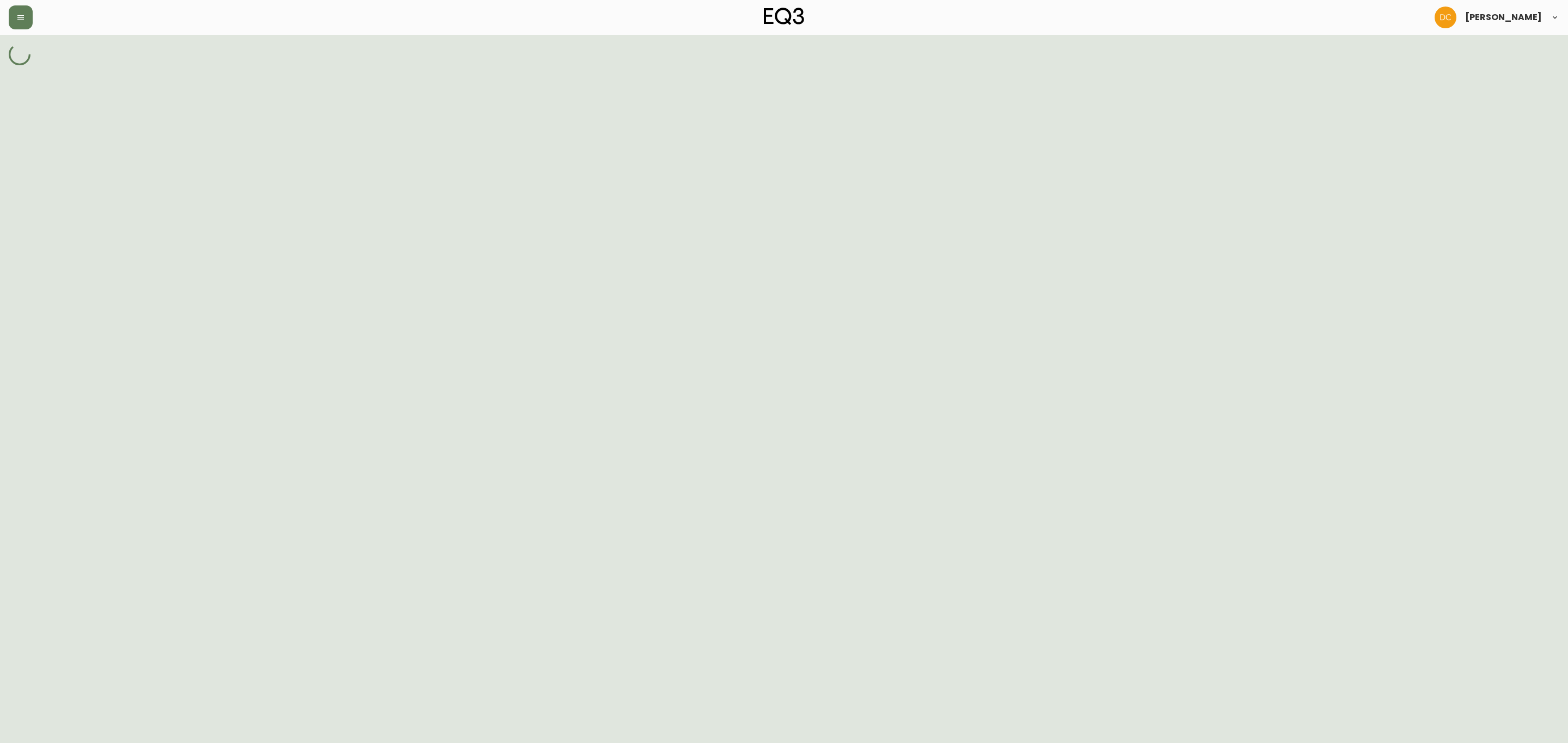
select select "cjv5mku5c06200190qix2fkhh"
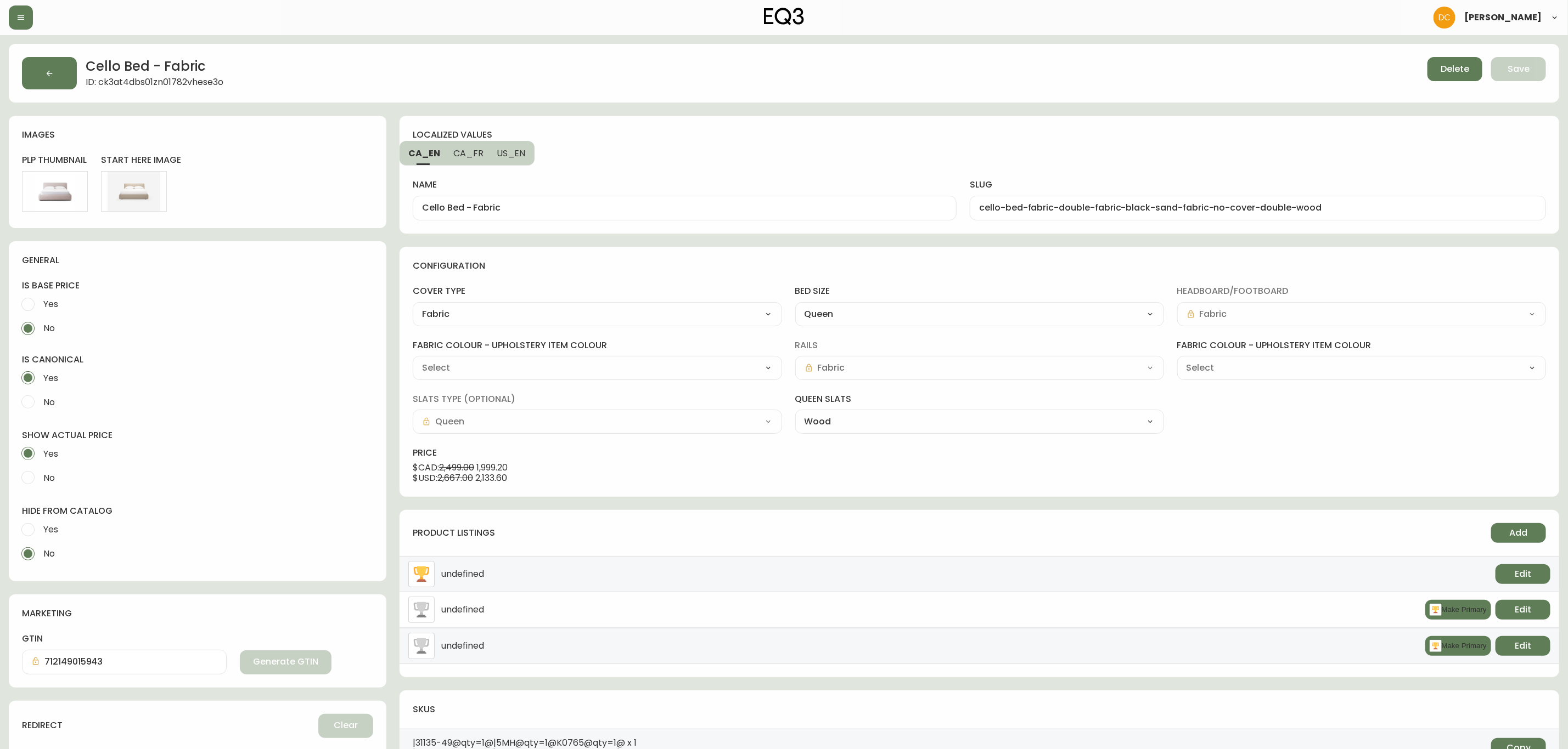
type input "Grade 10 - [PERSON_NAME] Camel (K0765)"
type input "Grade 00 - No Cover No Cover (HR241)"
select select "K0765"
select select "HR241"
drag, startPoint x: 466, startPoint y: 208, endPoint x: 594, endPoint y: 210, distance: 128.0
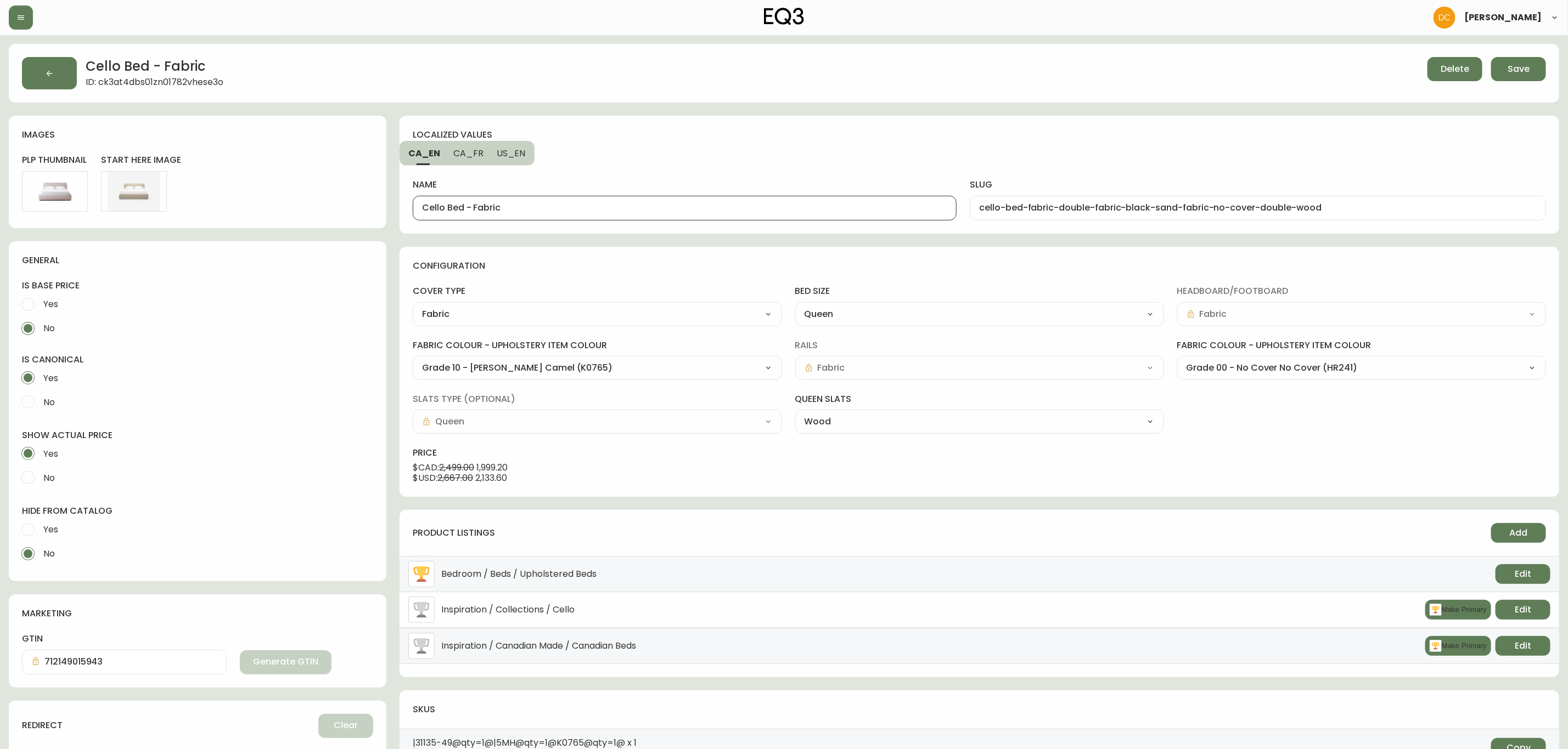
click at [594, 210] on input "Cello Bed - Fabric" at bounding box center [685, 208] width 525 height 11
click at [522, 163] on button "US_EN" at bounding box center [512, 153] width 45 height 25
click at [514, 200] on div "Cello Bed - Fabric" at bounding box center [685, 208] width 544 height 25
paste input "text"
click at [479, 153] on span "CA_FR" at bounding box center [467, 152] width 30 height 11
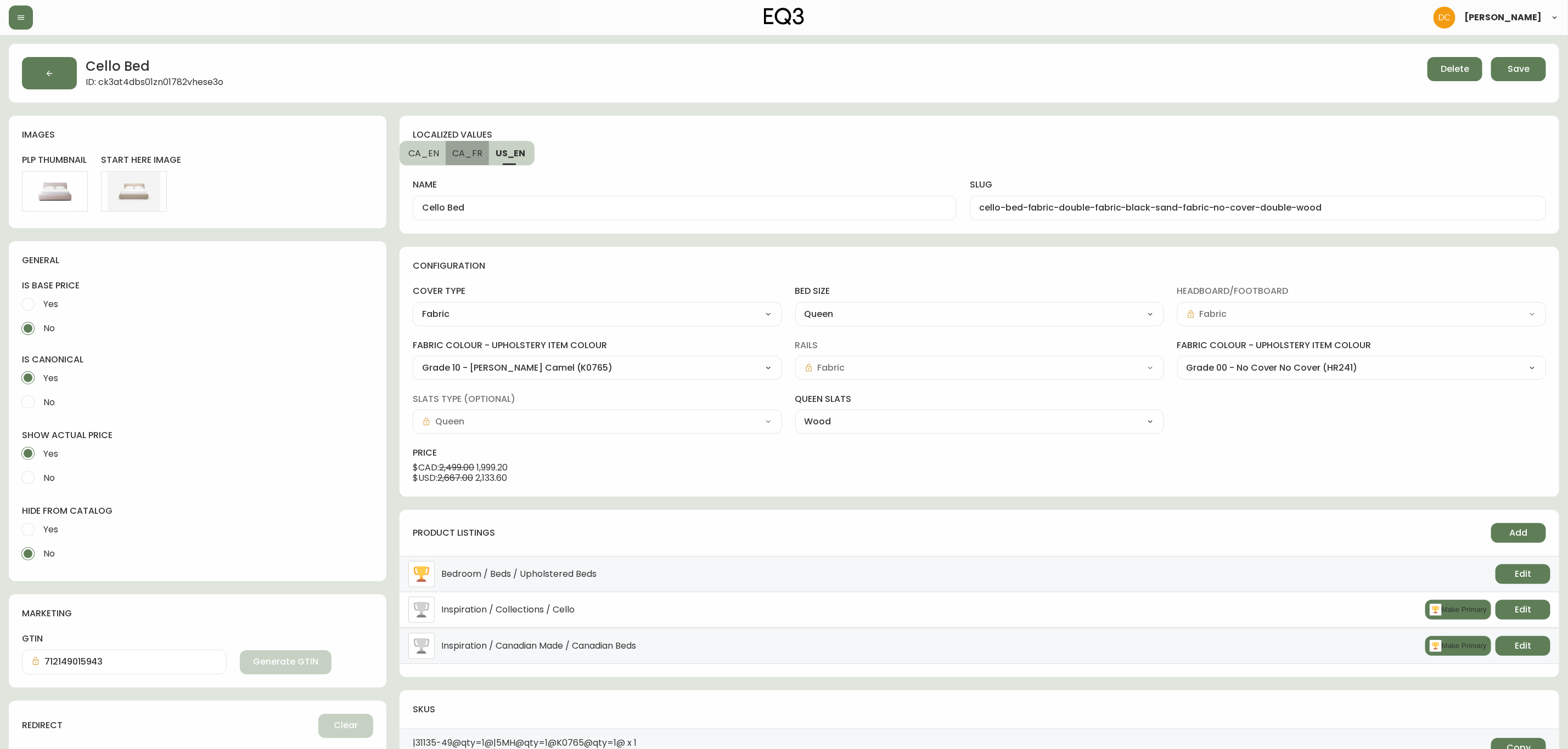
type input "Lit Cello - tissu"
type input "lit-cello-tissu-deux-places-tissu-black-sand-tissu-no-cover-deux-places-en-bois"
drag, startPoint x: 462, startPoint y: 208, endPoint x: 575, endPoint y: 213, distance: 113.1
click at [575, 213] on input "Lit Cello - tissu" at bounding box center [685, 208] width 525 height 11
type input "Lit Cello"
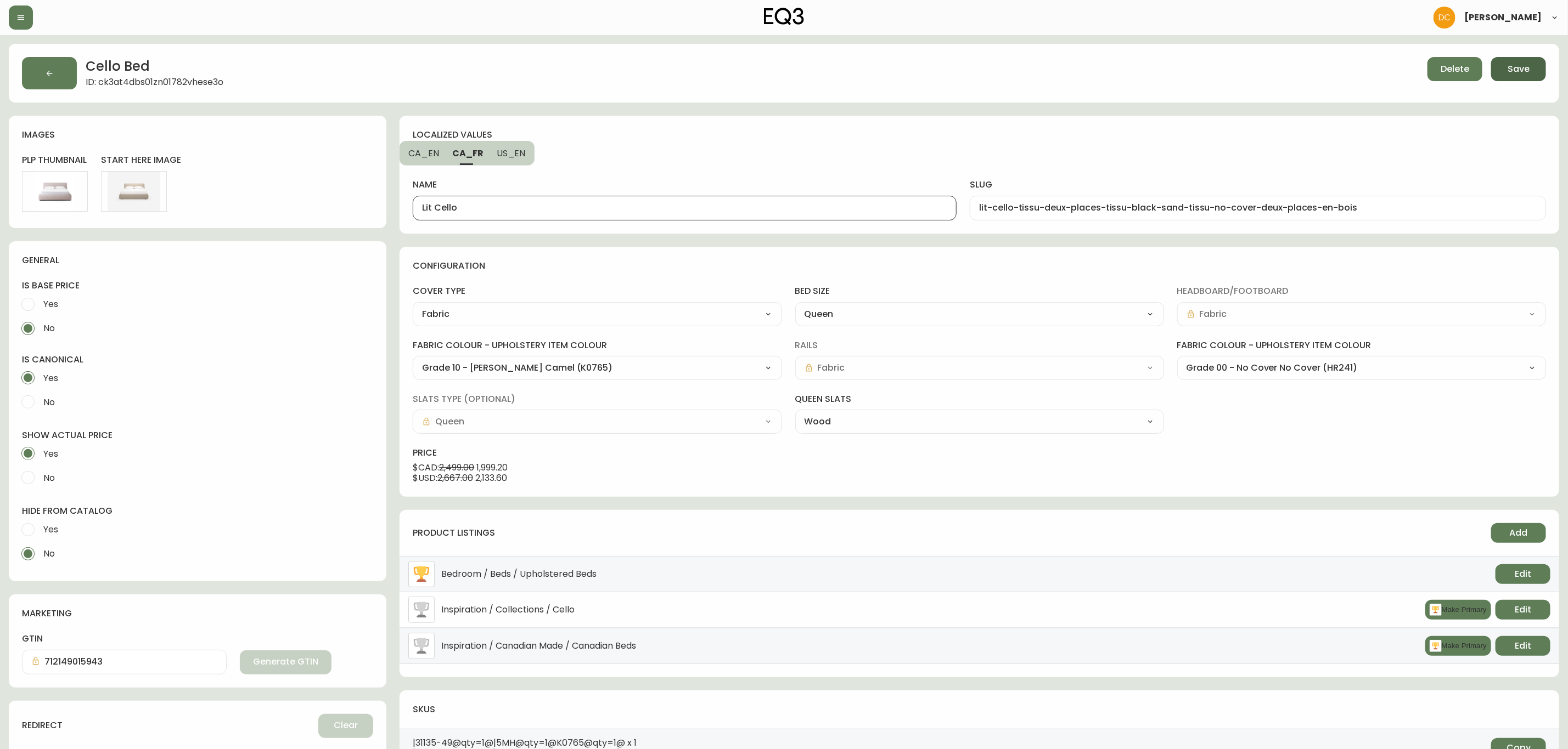
click at [1538, 71] on button "Save" at bounding box center [1519, 69] width 55 height 25
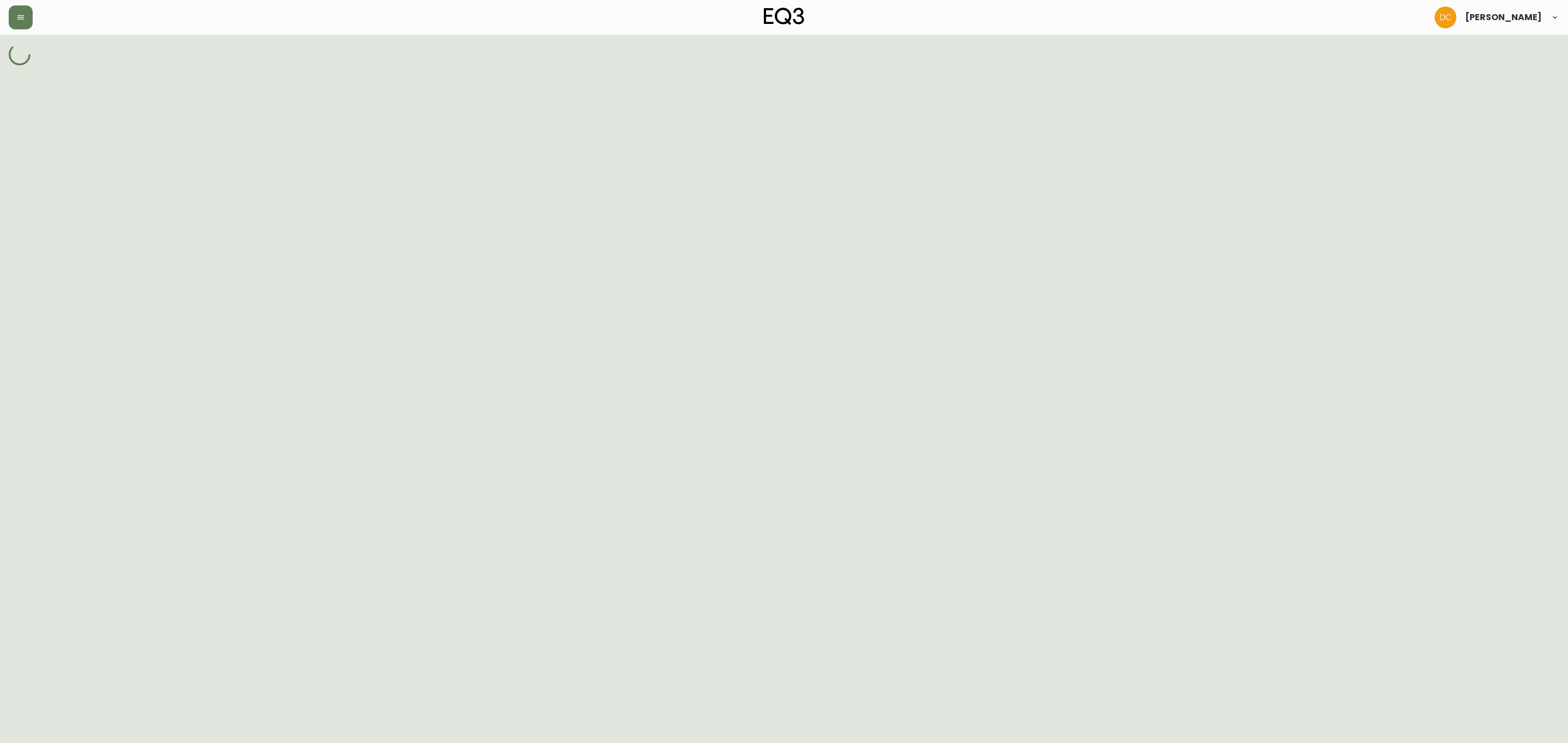
select select "ck6cpi2ia1ddi0114o096efwf"
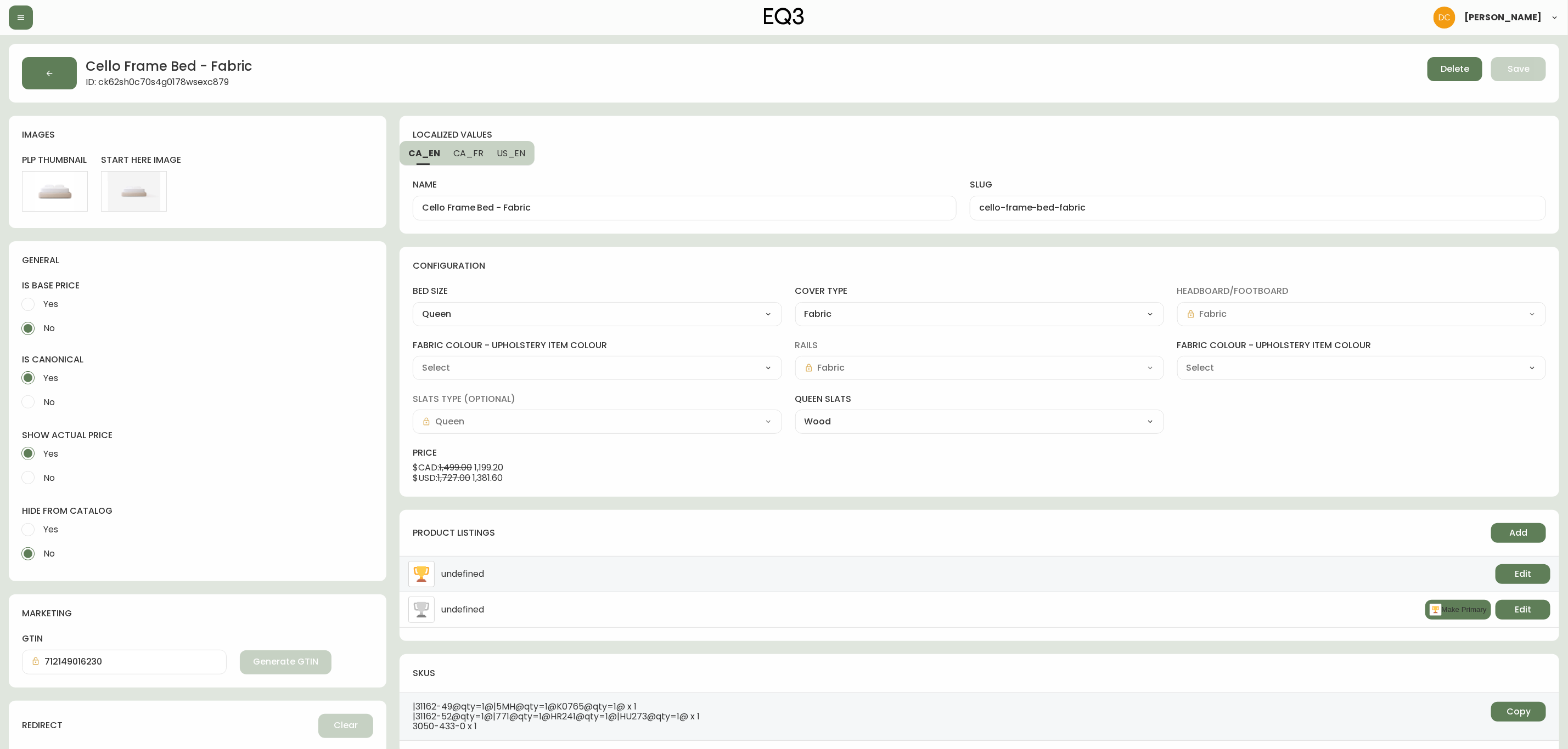
type input "Grade 10 - [PERSON_NAME] Camel (K0765)"
type input "Grade 00 - No Cover No Cover (HR241)"
select select "K0765"
select select "HR241"
drag, startPoint x: 496, startPoint y: 206, endPoint x: 601, endPoint y: 203, distance: 105.0
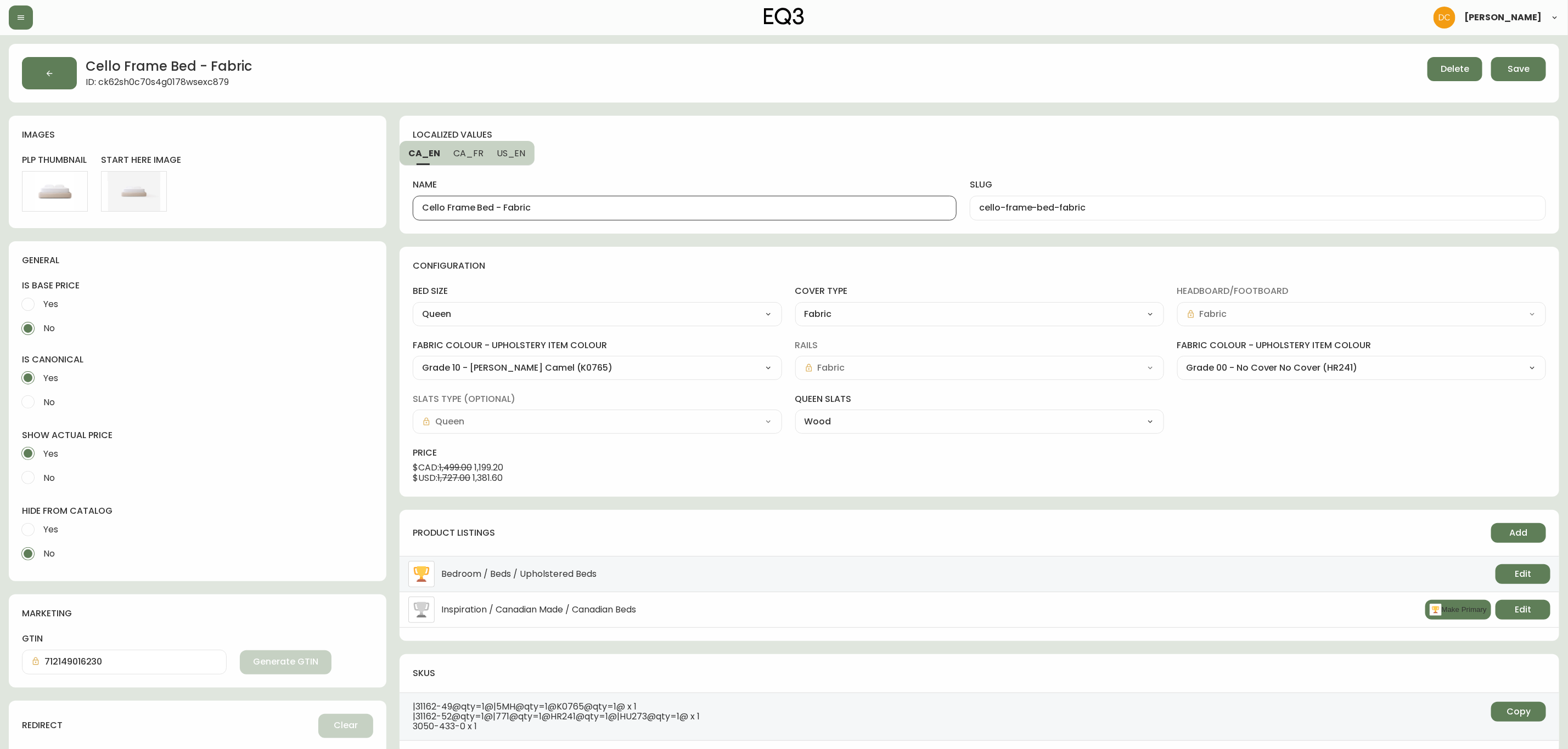
click at [601, 203] on input "Cello Frame Bed - Fabric" at bounding box center [685, 208] width 525 height 11
click at [510, 155] on span "US_EN" at bounding box center [511, 152] width 29 height 11
click at [496, 209] on input "Cello Frame Bed - Fabric" at bounding box center [685, 208] width 525 height 11
paste input "text"
click at [468, 155] on span "CA_FR" at bounding box center [467, 152] width 30 height 11
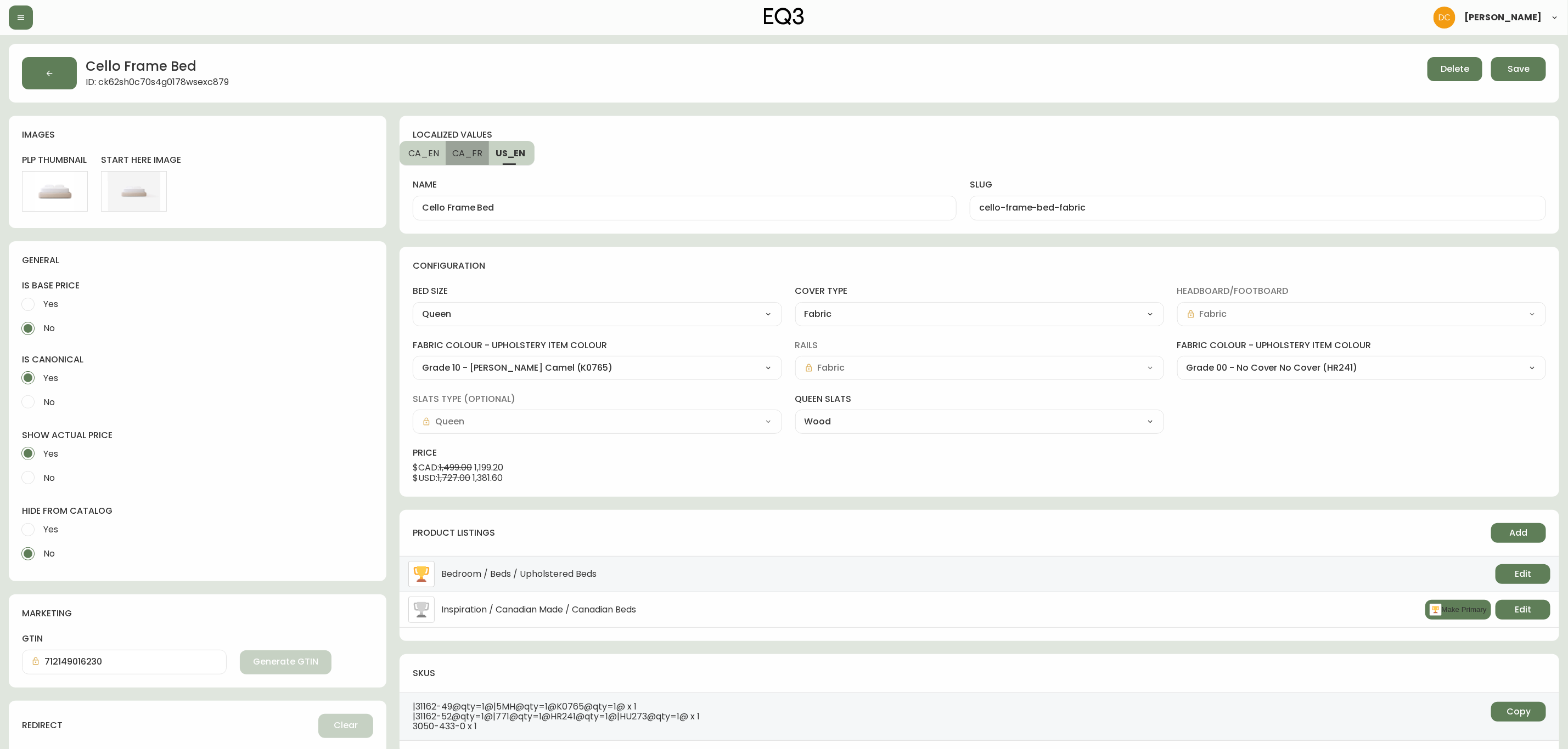
type input "Lit Cadre Cello - tissu"
type input "lit-cadre-cello-tissu"
drag, startPoint x: 490, startPoint y: 208, endPoint x: 588, endPoint y: 213, distance: 98.1
click at [588, 213] on input "Lit Cadre Cello - tissu" at bounding box center [685, 208] width 525 height 11
type input "Lit Cadre Cello"
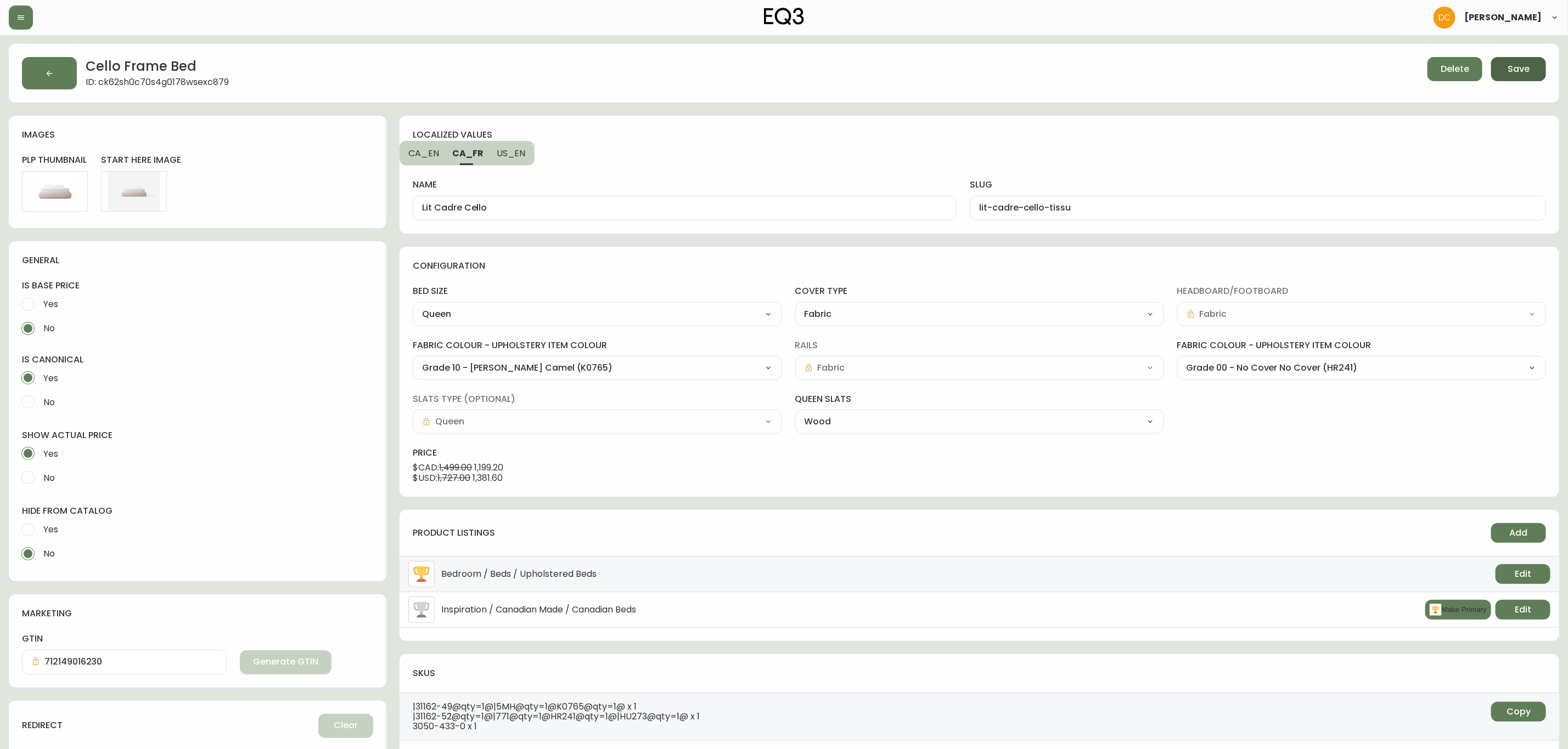
click at [1501, 67] on button "Save" at bounding box center [1519, 69] width 55 height 25
